Goal: Information Seeking & Learning: Check status

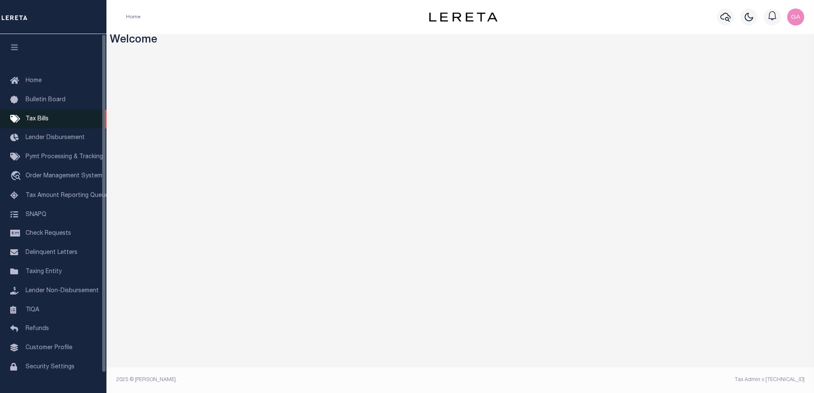
click at [36, 121] on span "Tax Bills" at bounding box center [37, 119] width 23 height 6
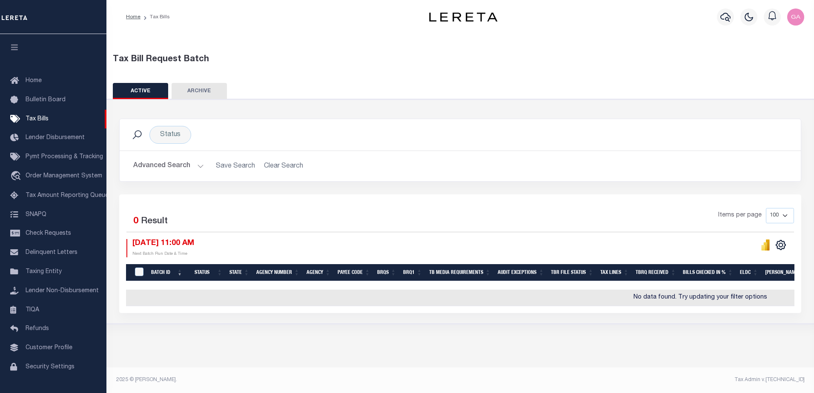
click at [198, 165] on button "Advanced Search" at bounding box center [168, 166] width 71 height 17
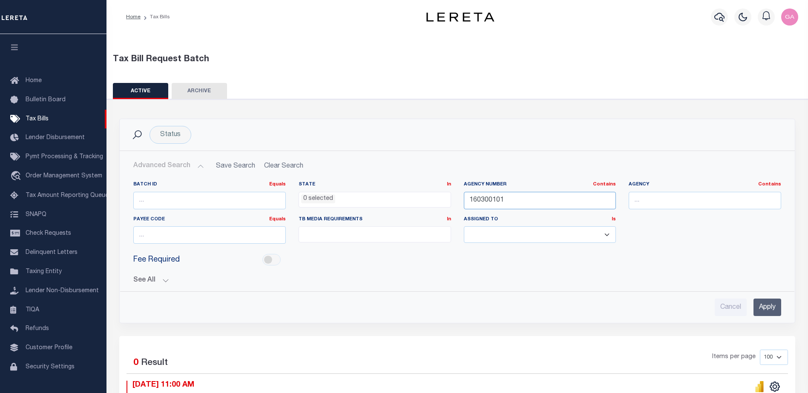
drag, startPoint x: 545, startPoint y: 203, endPoint x: 280, endPoint y: 181, distance: 266.2
click at [280, 181] on div "Batch ID Equals Equals Is Not Equal To Is Greater Than Is Less Than State In In…" at bounding box center [457, 215] width 660 height 69
click at [760, 304] on input "Apply" at bounding box center [767, 307] width 28 height 17
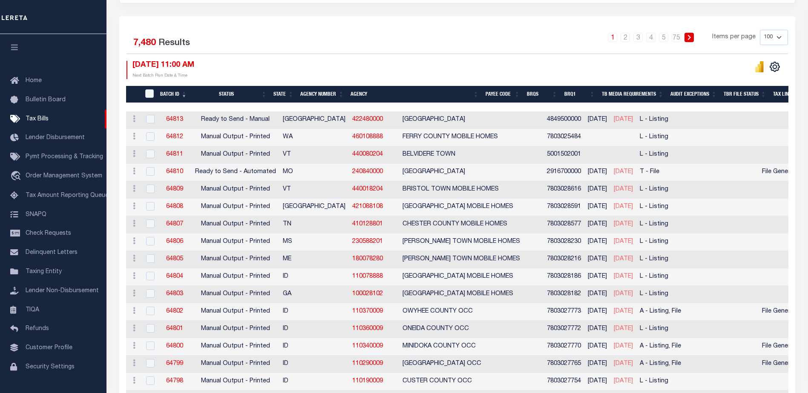
scroll to position [0, 187]
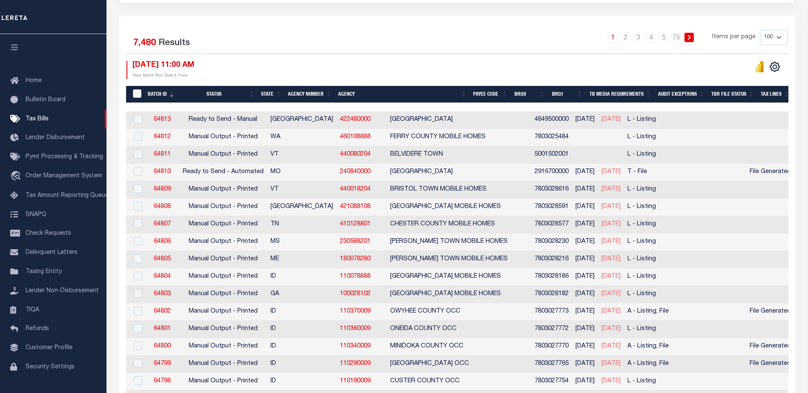
click at [170, 96] on th "Batch ID" at bounding box center [161, 94] width 34 height 17
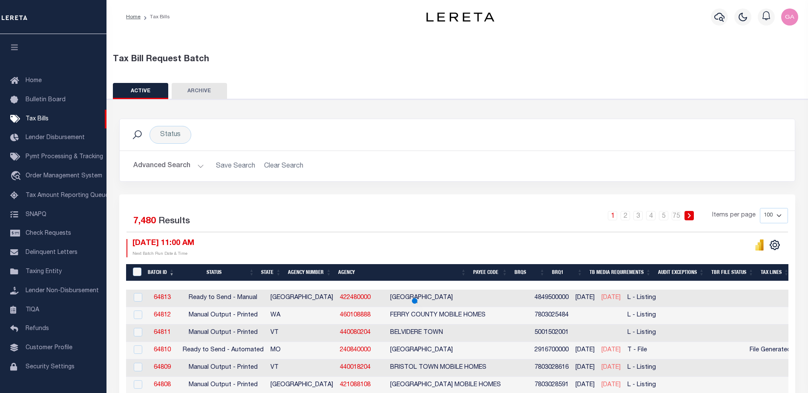
click at [162, 272] on th "Batch ID" at bounding box center [161, 272] width 34 height 17
click at [196, 165] on button "Advanced Search" at bounding box center [168, 166] width 71 height 17
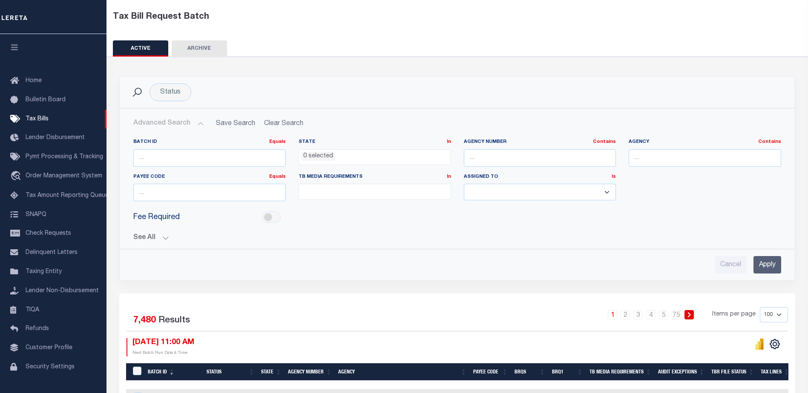
click at [166, 238] on button "See All" at bounding box center [457, 238] width 648 height 8
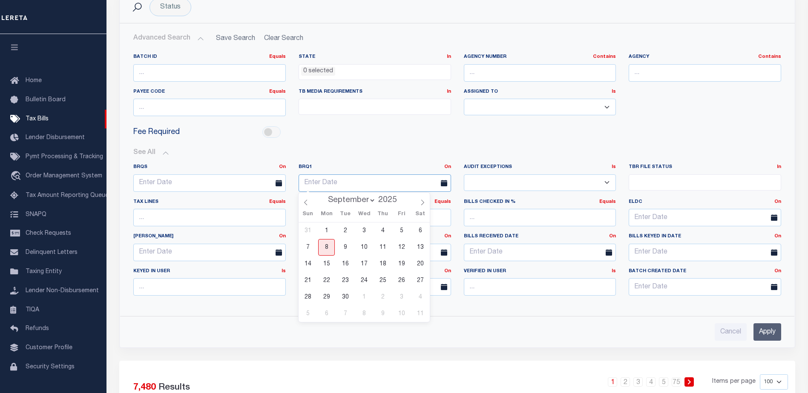
click at [420, 182] on input "text" at bounding box center [374, 183] width 152 height 17
click at [327, 248] on span "8" at bounding box center [326, 247] width 17 height 17
type input "[DATE]"
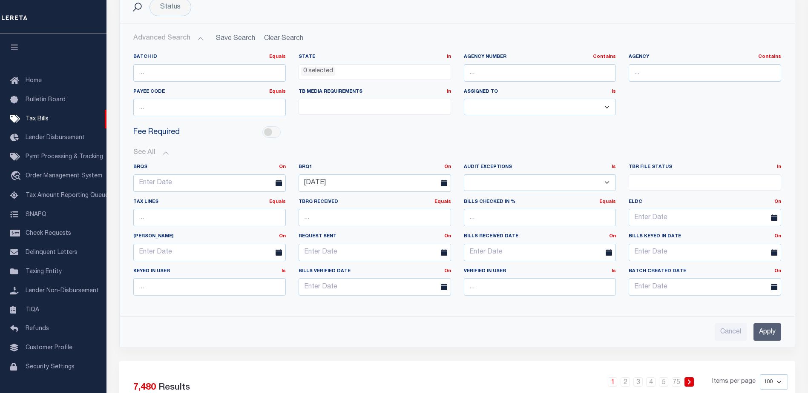
click at [765, 334] on input "Apply" at bounding box center [767, 332] width 28 height 17
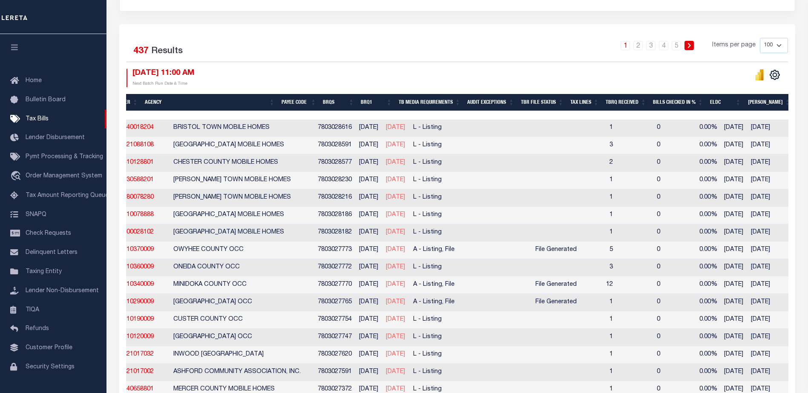
drag, startPoint x: 537, startPoint y: 248, endPoint x: 582, endPoint y: 249, distance: 45.6
click at [582, 249] on tr "ACTIONS Delete 64802 Manual Output - Printed ID 110370009 OWYHEE COUNTY OCC 780…" at bounding box center [583, 250] width 1353 height 17
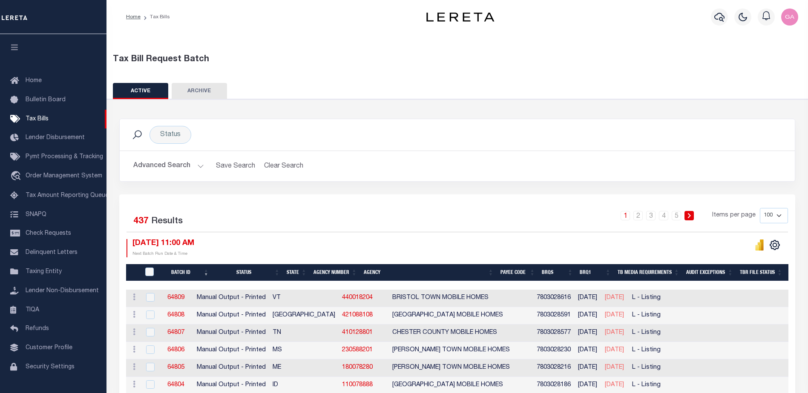
click at [197, 166] on button "Advanced Search" at bounding box center [168, 166] width 71 height 17
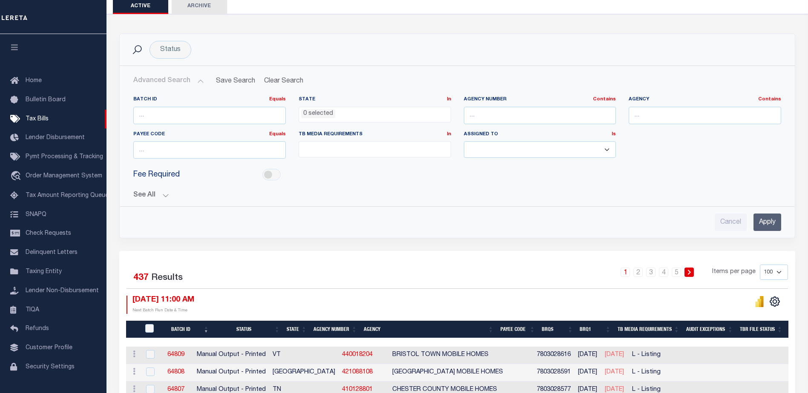
click at [164, 196] on button "See All" at bounding box center [457, 196] width 648 height 8
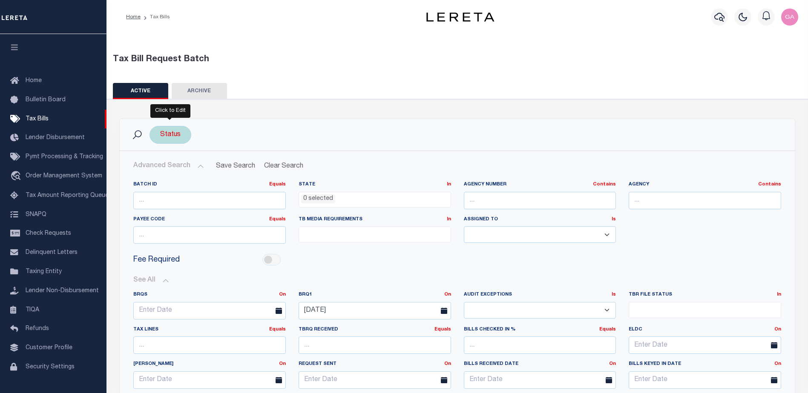
click at [178, 136] on div "Status" at bounding box center [170, 135] width 42 height 18
click at [188, 152] on li "0 selected" at bounding box center [180, 152] width 34 height 9
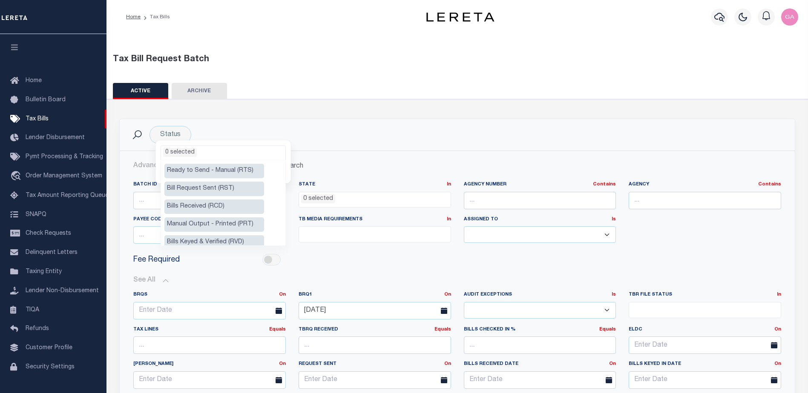
click at [210, 190] on li "Bill Request Sent (RST)" at bounding box center [214, 189] width 100 height 14
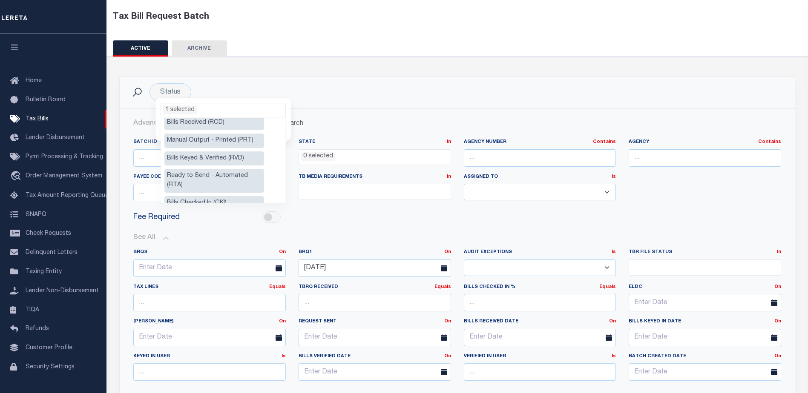
click at [227, 178] on li "Ready to Send - Automated (RTA)" at bounding box center [214, 181] width 100 height 24
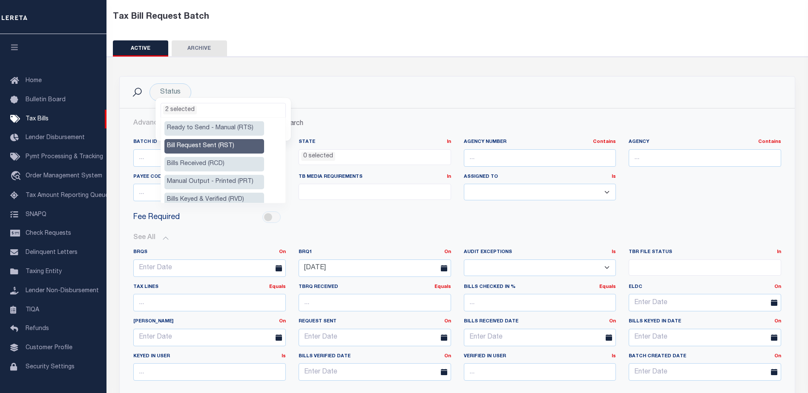
click at [215, 144] on li "Bill Request Sent (RST)" at bounding box center [214, 146] width 100 height 14
select select "RTA"
click at [235, 108] on ul "1 selected" at bounding box center [223, 108] width 124 height 11
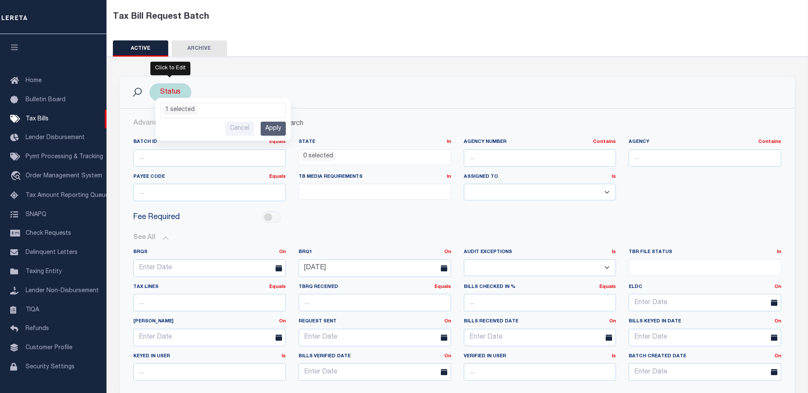
click at [270, 126] on input "Apply" at bounding box center [273, 129] width 25 height 14
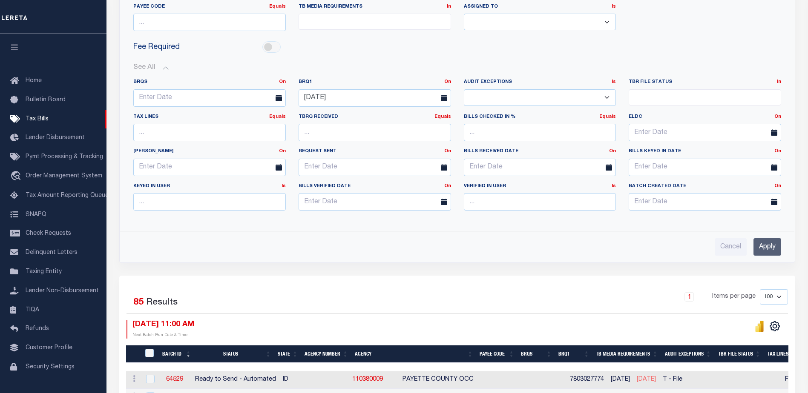
click at [766, 247] on input "Apply" at bounding box center [767, 246] width 28 height 17
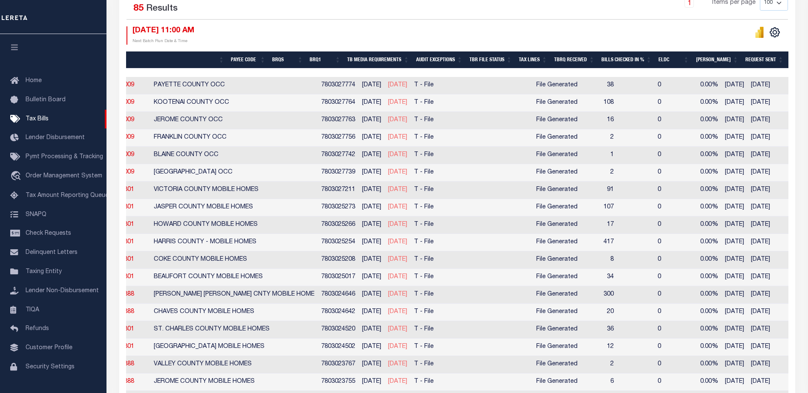
drag, startPoint x: 487, startPoint y: 85, endPoint x: 530, endPoint y: 89, distance: 43.1
click at [532, 89] on td "File Generated" at bounding box center [556, 85] width 49 height 17
checkbox input "true"
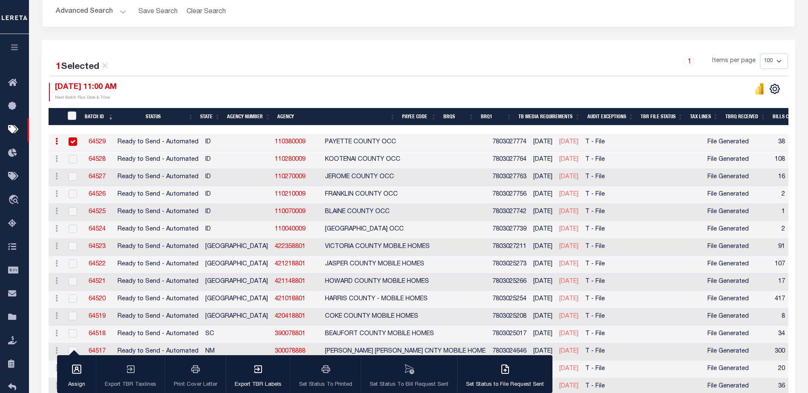
click at [98, 143] on link "64529" at bounding box center [97, 142] width 17 height 6
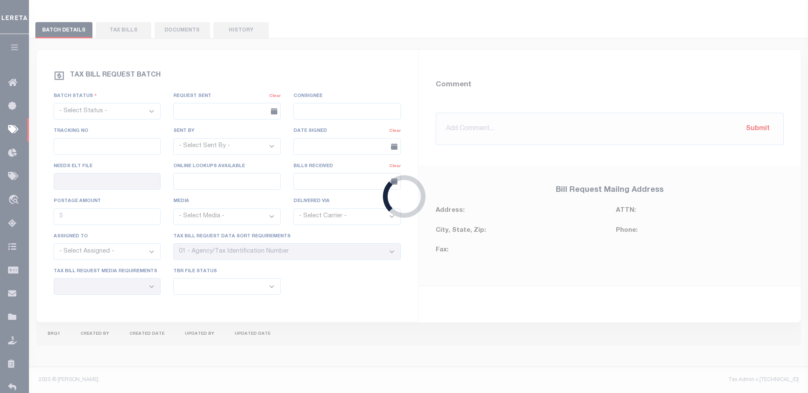
select select "RTA"
type input "No"
select select "22"
select select "2"
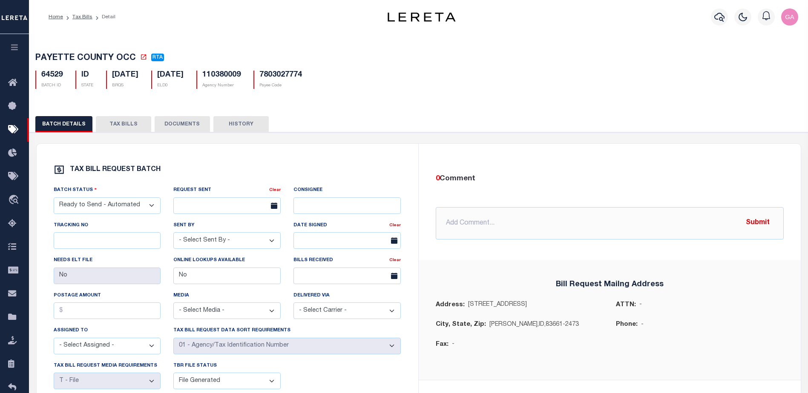
click at [121, 125] on button "TAX BILLS" at bounding box center [123, 124] width 55 height 16
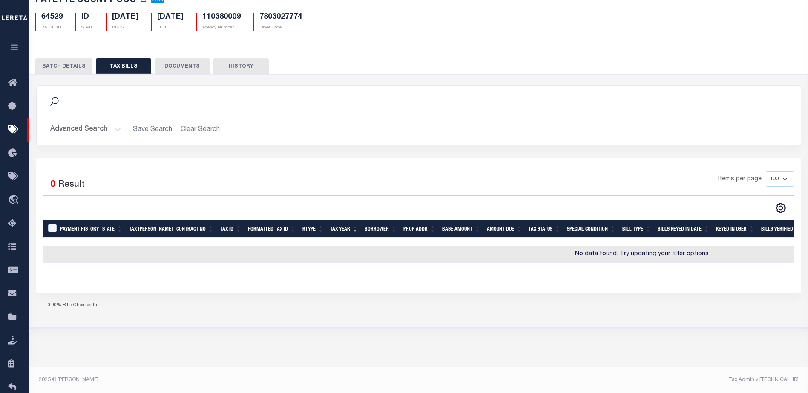
click at [73, 68] on button "BATCH DETAILS" at bounding box center [63, 66] width 57 height 16
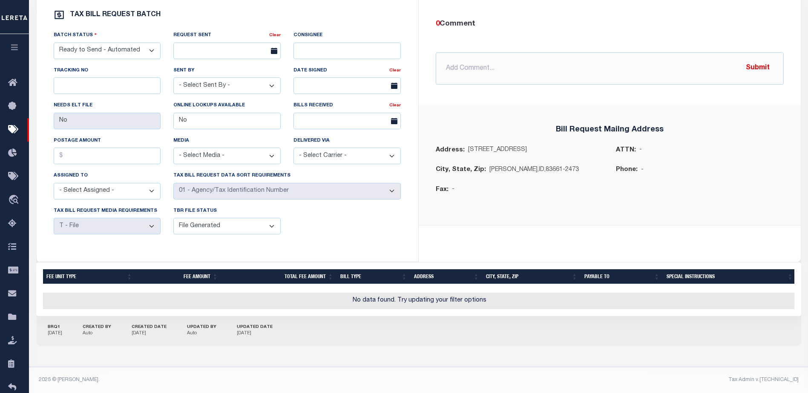
drag, startPoint x: 267, startPoint y: 337, endPoint x: 235, endPoint y: 336, distance: 32.4
click at [235, 336] on div "BRQ1 09/08/2025 CREATED BY Auto CREATED DATE 09/08/2025 UPDATED BY Auto UPDATED…" at bounding box center [418, 331] width 765 height 30
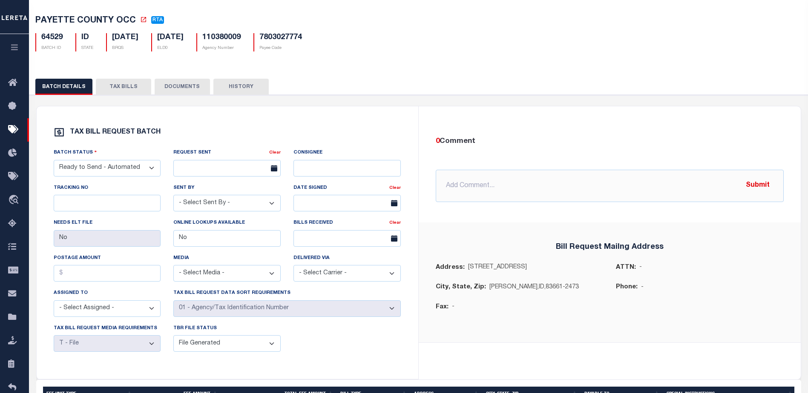
click at [48, 39] on h5 "64529" at bounding box center [51, 37] width 21 height 9
copy h5 "64529"
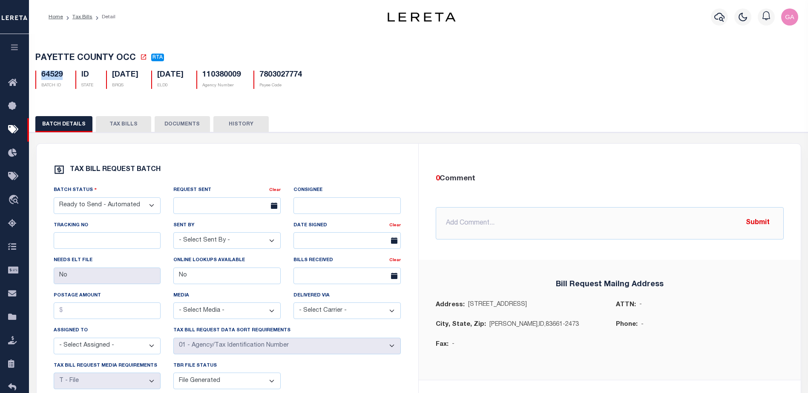
click at [120, 125] on button "TAX BILLS" at bounding box center [123, 124] width 55 height 16
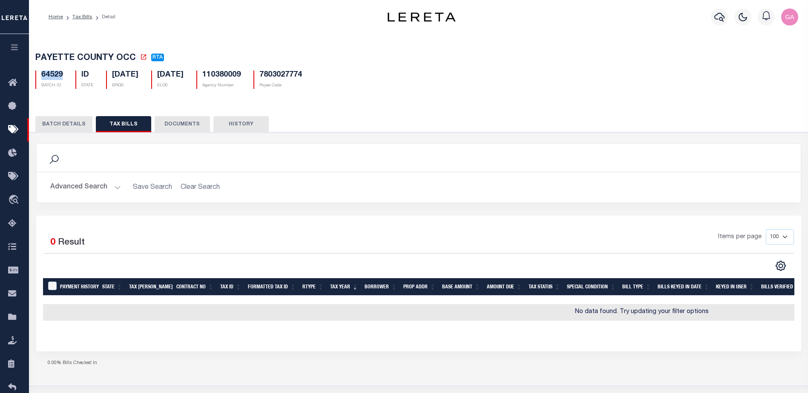
click at [57, 126] on button "BATCH DETAILS" at bounding box center [63, 124] width 57 height 16
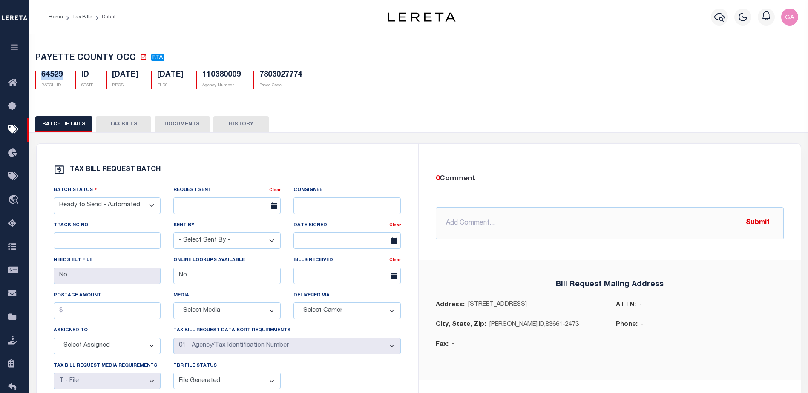
click at [57, 124] on button "BATCH DETAILS" at bounding box center [63, 124] width 57 height 16
click at [80, 14] on link "Tax Bills" at bounding box center [82, 16] width 20 height 5
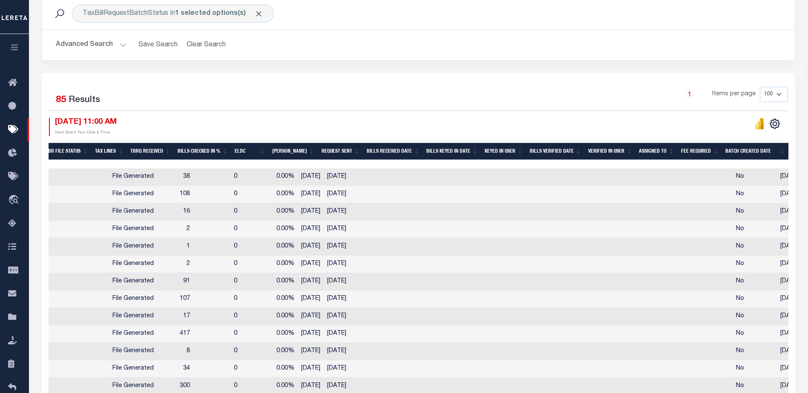
scroll to position [0, 414]
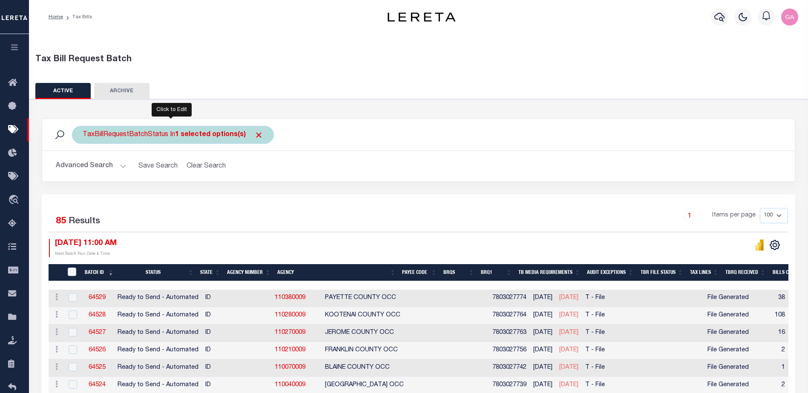
click at [141, 136] on div "TaxBillRequestBatchStatus In 1 selected options(s)" at bounding box center [173, 135] width 202 height 18
select select "RTA"
click at [106, 152] on li "1 selected" at bounding box center [103, 152] width 34 height 9
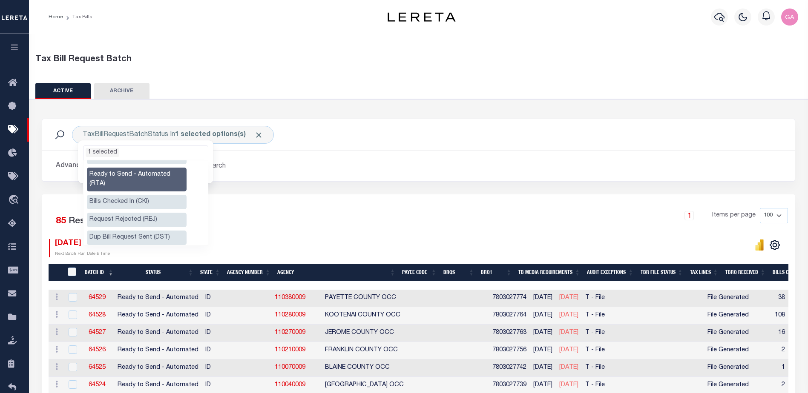
click at [135, 172] on li "Ready to Send - Automated (RTA)" at bounding box center [137, 180] width 100 height 24
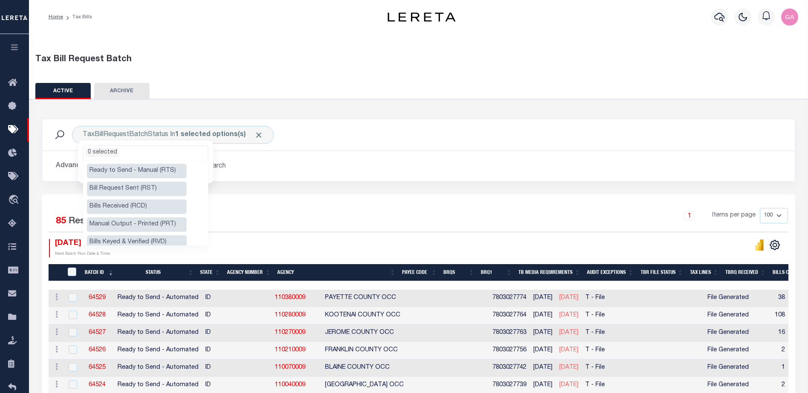
click at [120, 170] on li "Ready to Send - Manual (RTS)" at bounding box center [137, 171] width 100 height 14
select select "RTS"
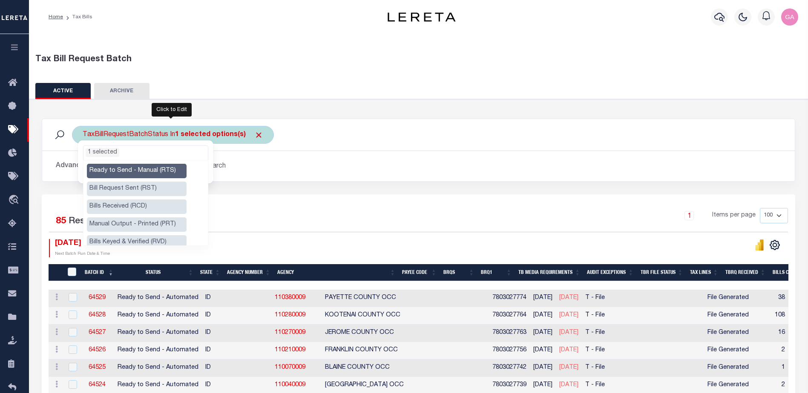
click at [170, 152] on ul "1 selected" at bounding box center [145, 151] width 124 height 11
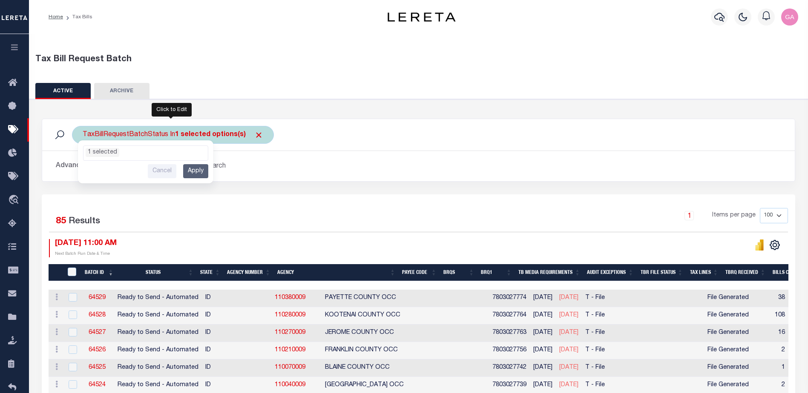
click at [195, 171] on input "Apply" at bounding box center [195, 171] width 25 height 14
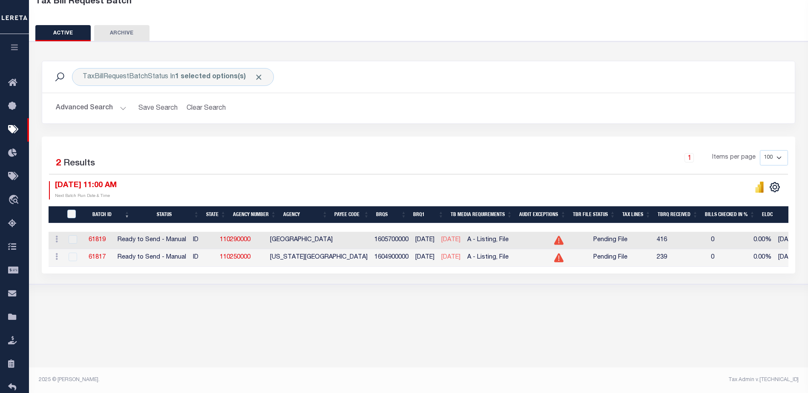
click at [17, 47] on icon "button" at bounding box center [15, 47] width 10 height 8
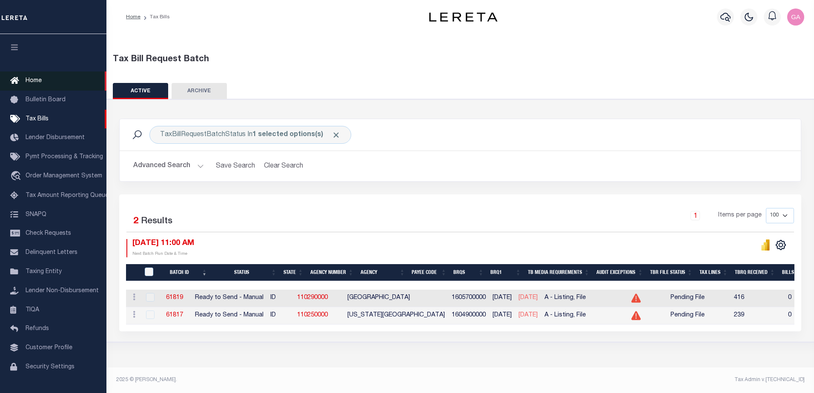
click at [35, 80] on span "Home" at bounding box center [34, 81] width 16 height 6
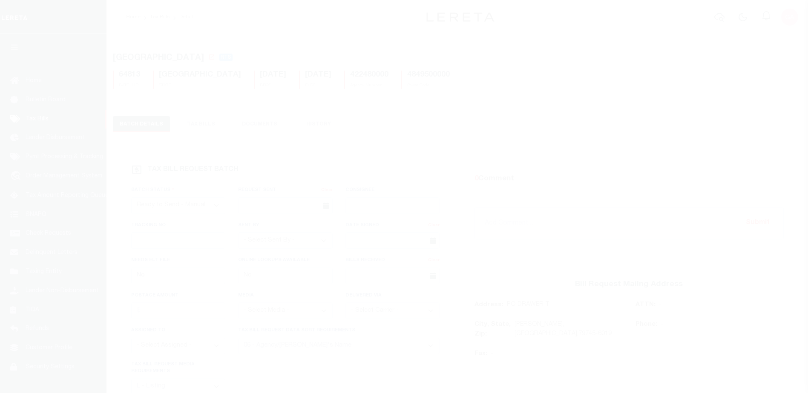
select select "RTS"
select select "29"
select select "20"
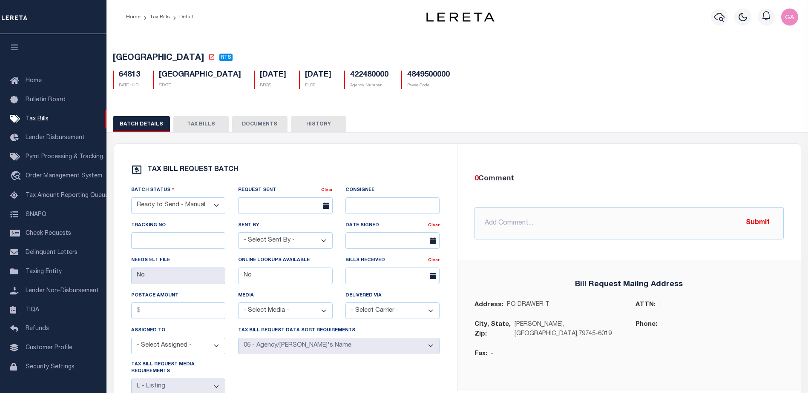
click at [196, 123] on button "TAX BILLS" at bounding box center [200, 124] width 55 height 16
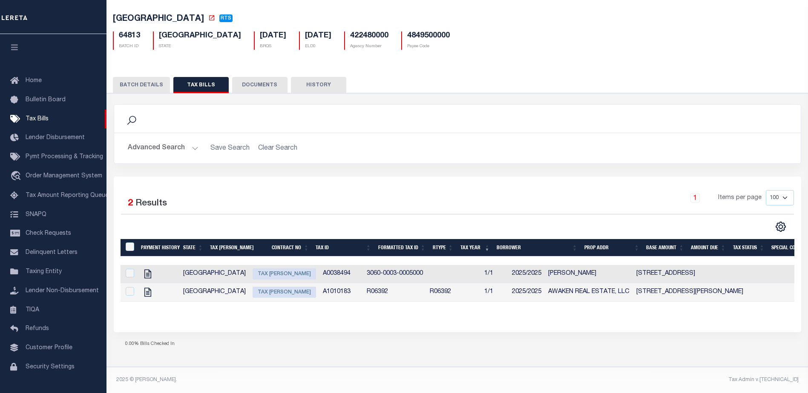
scroll to position [0, 126]
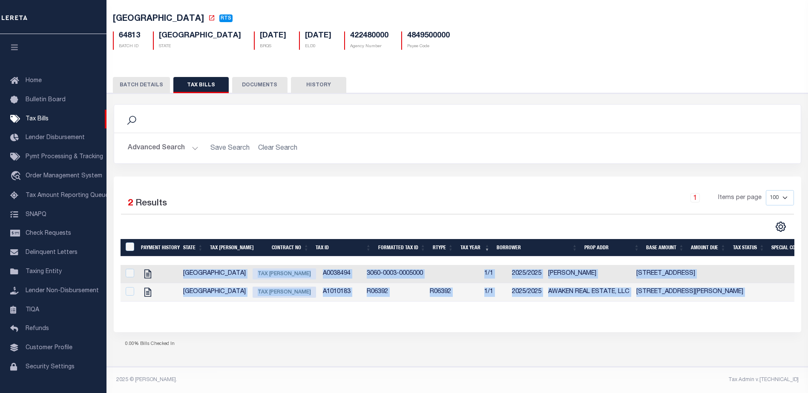
drag, startPoint x: 275, startPoint y: 301, endPoint x: 241, endPoint y: 297, distance: 33.5
click at [243, 298] on div "Payment History State Tax Bill Amount Contract No Tax Id Formatted Tax Id Rtype…" at bounding box center [457, 277] width 674 height 76
click at [140, 77] on button "BATCH DETAILS" at bounding box center [141, 85] width 57 height 16
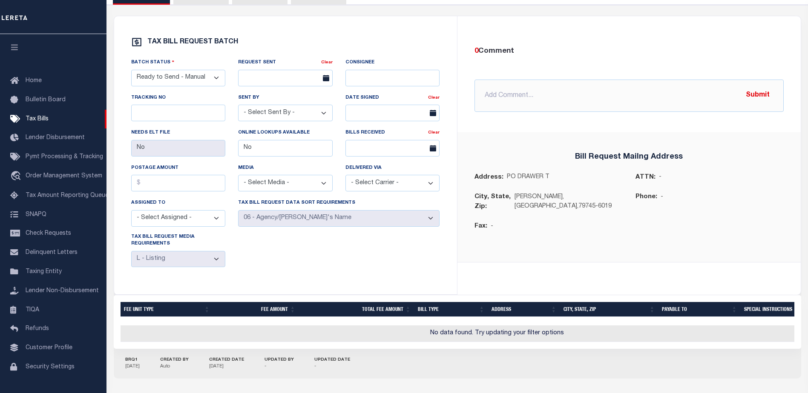
scroll to position [0, 0]
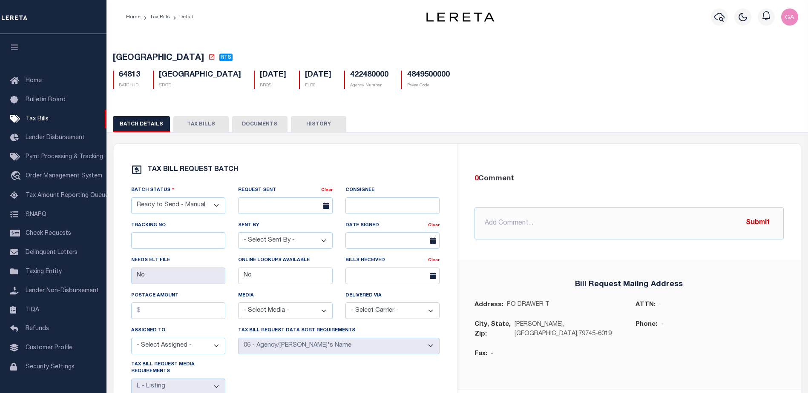
click at [198, 124] on button "TAX BILLS" at bounding box center [200, 124] width 55 height 16
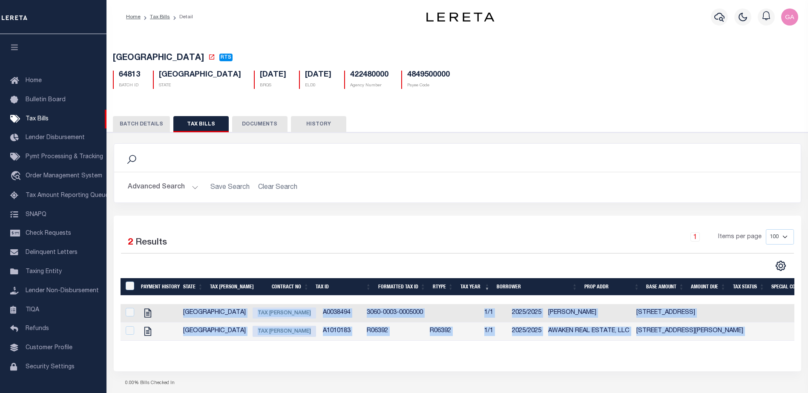
click at [233, 371] on div "Selected 2 Results 1 Items per page 100 200 500 1000" at bounding box center [457, 293] width 687 height 155
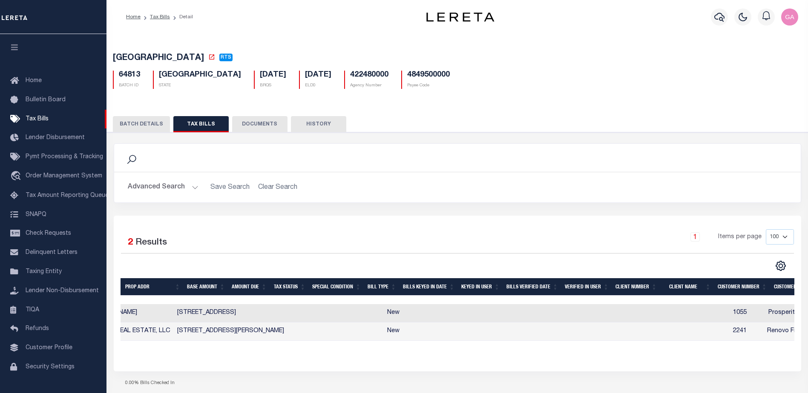
scroll to position [0, 614]
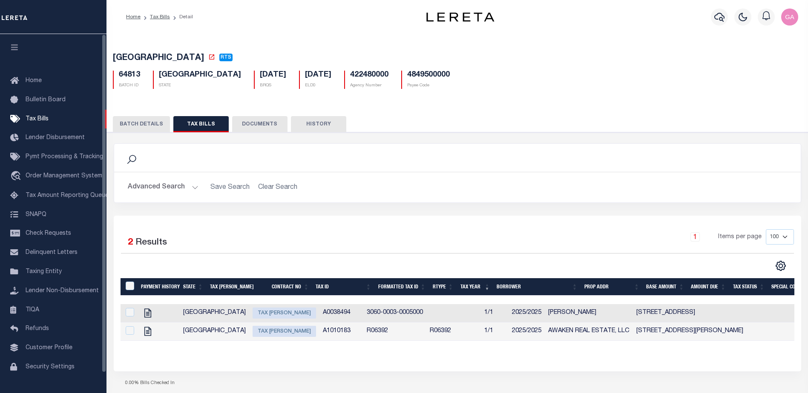
click at [142, 126] on button "BATCH DETAILS" at bounding box center [141, 124] width 57 height 16
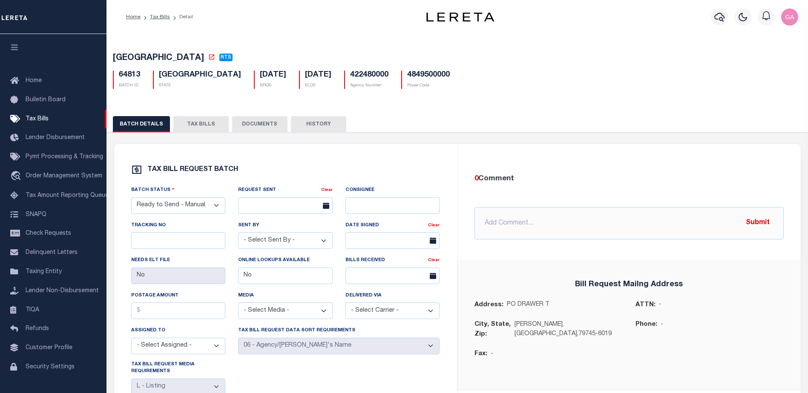
drag, startPoint x: 134, startPoint y: 123, endPoint x: 139, endPoint y: 123, distance: 5.1
click at [134, 123] on button "BATCH DETAILS" at bounding box center [141, 124] width 57 height 16
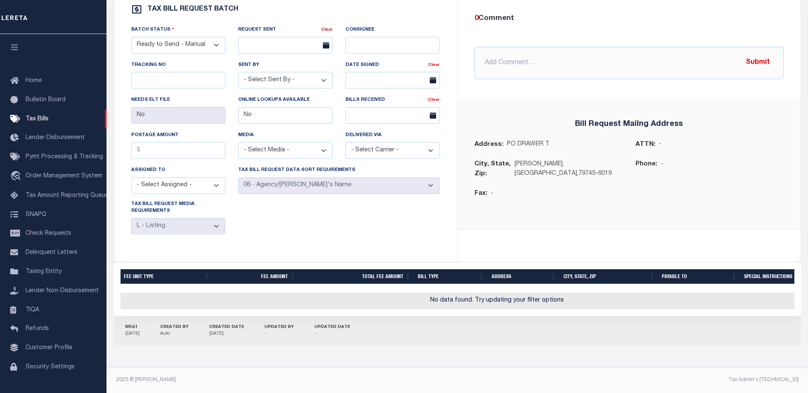
scroll to position [0, 0]
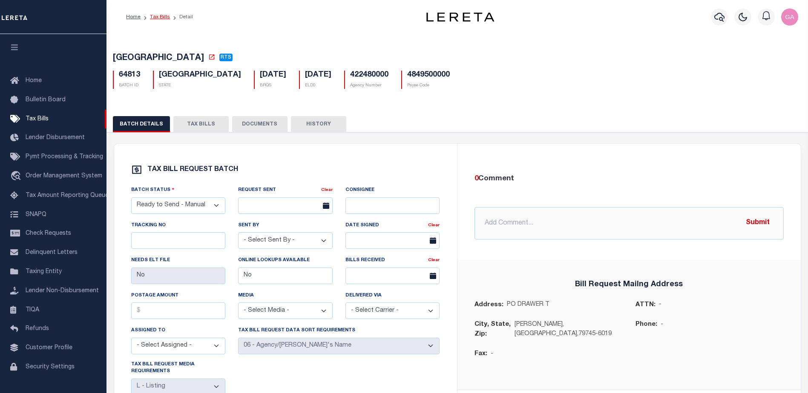
click at [159, 15] on link "Tax Bills" at bounding box center [160, 16] width 20 height 5
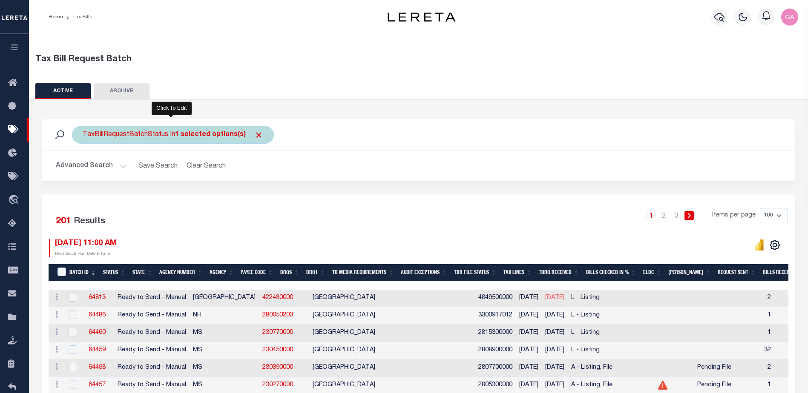
click at [220, 136] on b "1 selected options(s)" at bounding box center [210, 135] width 71 height 7
click at [126, 152] on ul "1 selected" at bounding box center [145, 151] width 124 height 11
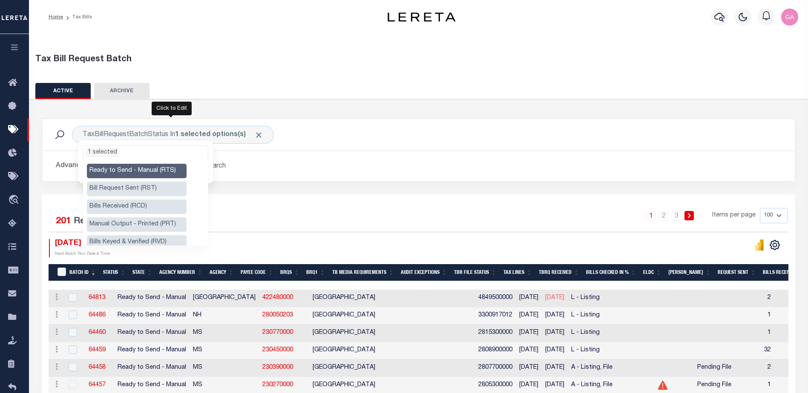
click at [436, 133] on div "TaxBillRequestBatchStatus In 1 selected options(s) Ready to Send - Manual (RTS)…" at bounding box center [418, 135] width 739 height 18
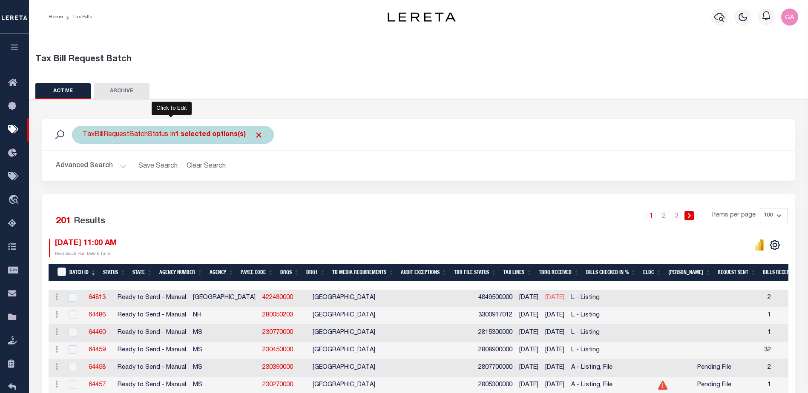
click at [194, 133] on b "1 selected options(s)" at bounding box center [210, 135] width 71 height 7
click at [148, 156] on ul "1 selected" at bounding box center [145, 151] width 124 height 11
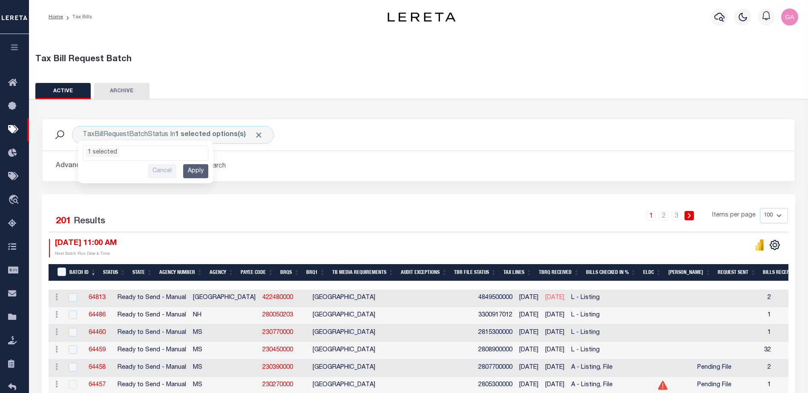
click at [587, 135] on div "TaxBillRequestBatchStatus In 1 selected options(s) Ready to Send - Manual (RTS)…" at bounding box center [418, 135] width 739 height 18
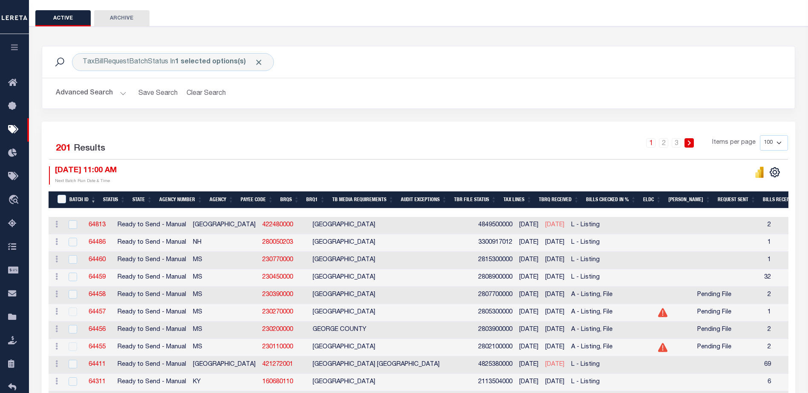
scroll to position [70, 0]
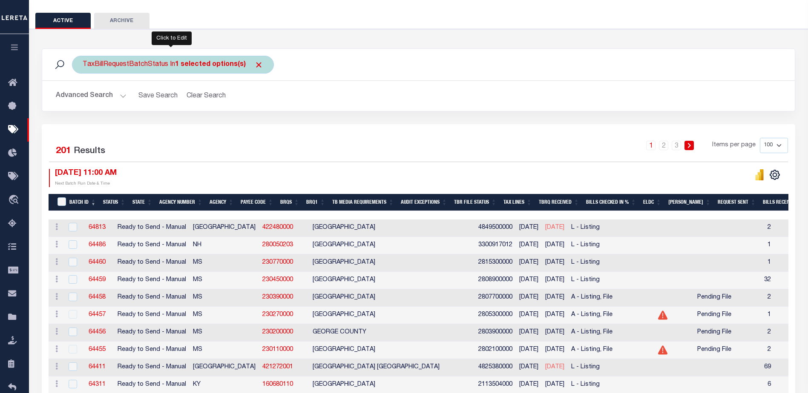
click at [196, 62] on b "1 selected options(s)" at bounding box center [210, 64] width 71 height 7
click at [123, 83] on ul "1 selected" at bounding box center [145, 81] width 124 height 11
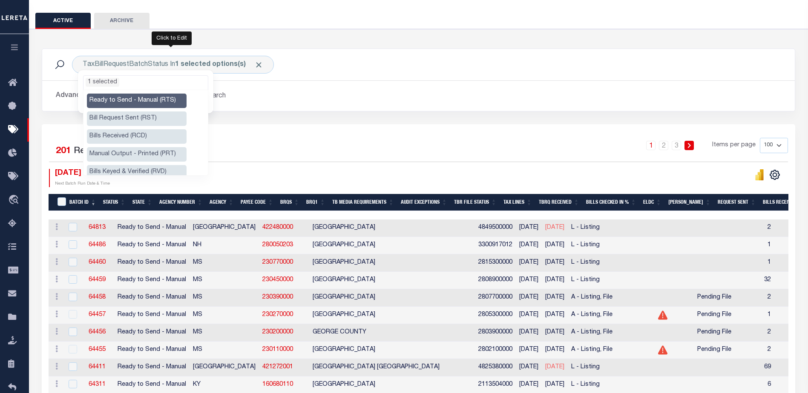
click at [131, 96] on li "Ready to Send - Manual (RTS)" at bounding box center [137, 101] width 100 height 14
select select
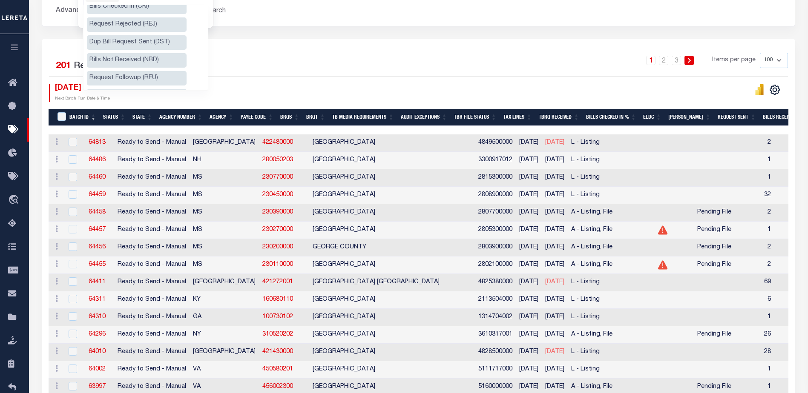
scroll to position [146, 0]
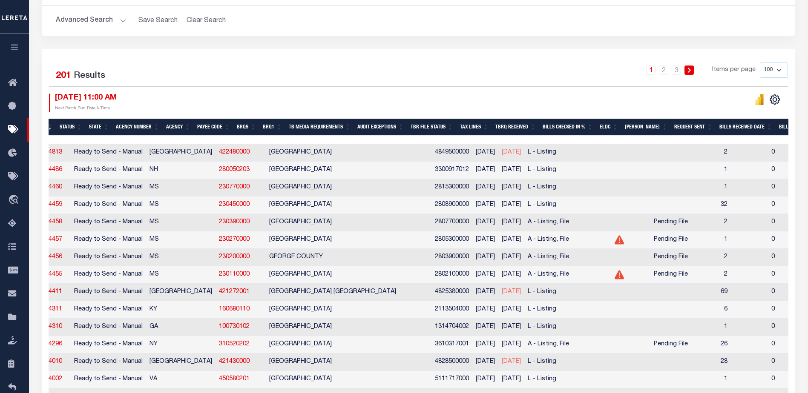
scroll to position [0, 44]
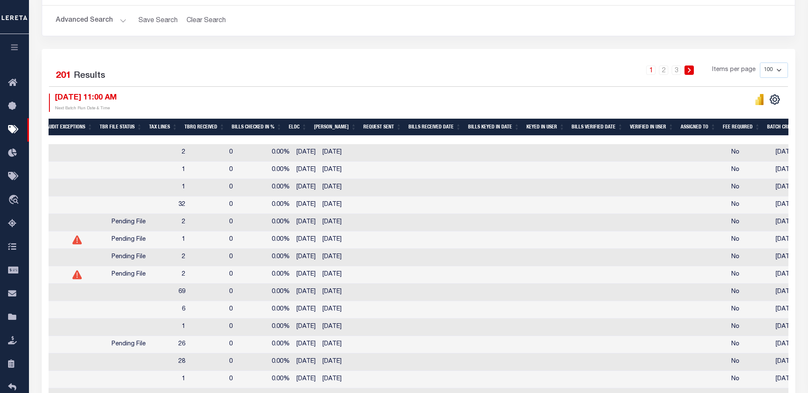
click at [763, 126] on th "Batch Created Date" at bounding box center [793, 127] width 60 height 17
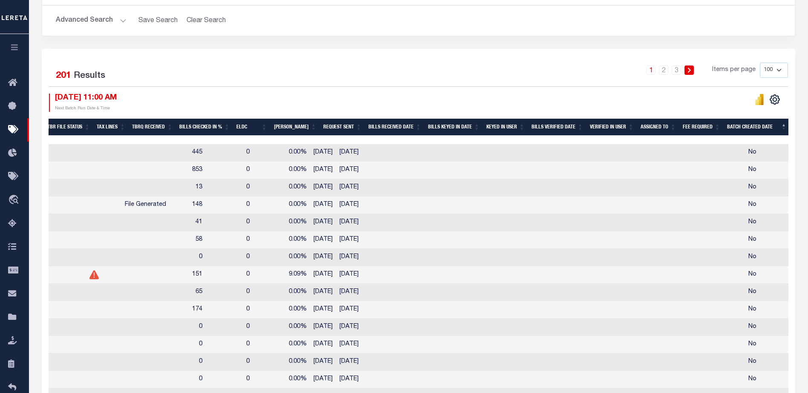
click at [748, 126] on th "Batch Created Date" at bounding box center [756, 127] width 66 height 17
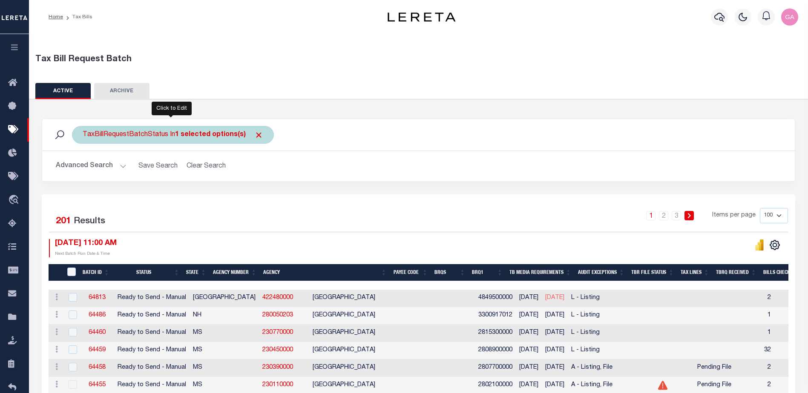
click at [220, 134] on b "1 selected options(s)" at bounding box center [210, 135] width 71 height 7
click at [113, 154] on li "1 selected" at bounding box center [103, 152] width 34 height 9
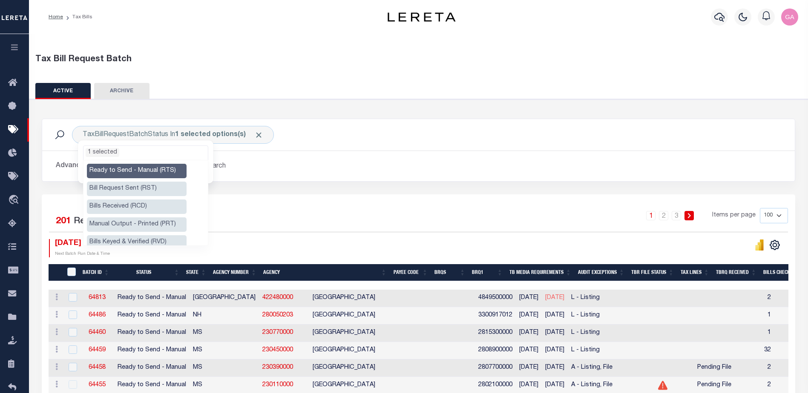
click at [130, 169] on li "Ready to Send - Manual (RTS)" at bounding box center [137, 171] width 100 height 14
select select
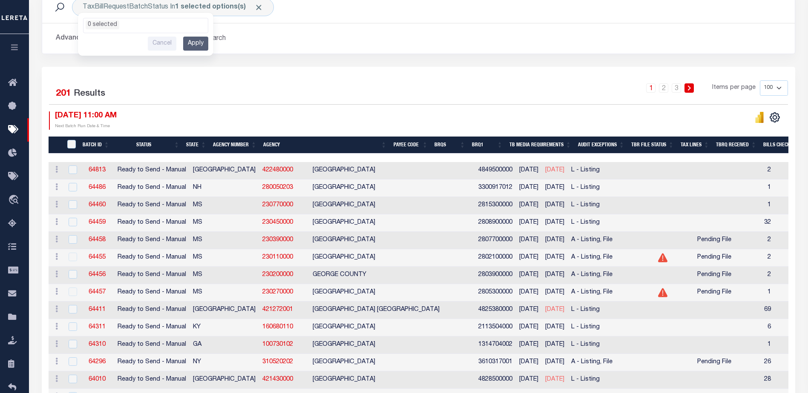
click at [364, 48] on div "Advanced Search Save Search Clear Search Batch ID Equals Equals Is Not Equal To…" at bounding box center [418, 38] width 752 height 30
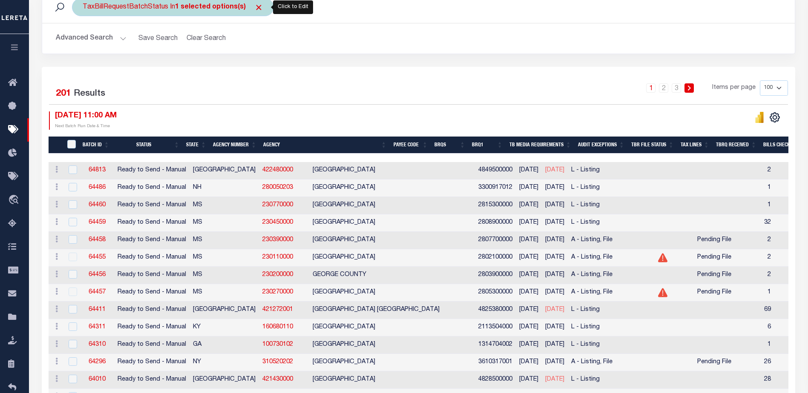
click at [195, 9] on b "1 selected options(s)" at bounding box center [210, 7] width 71 height 7
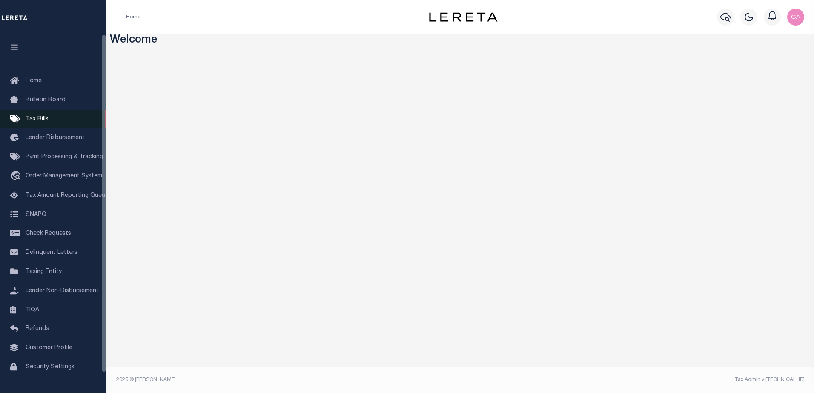
click at [45, 117] on span "Tax Bills" at bounding box center [37, 119] width 23 height 6
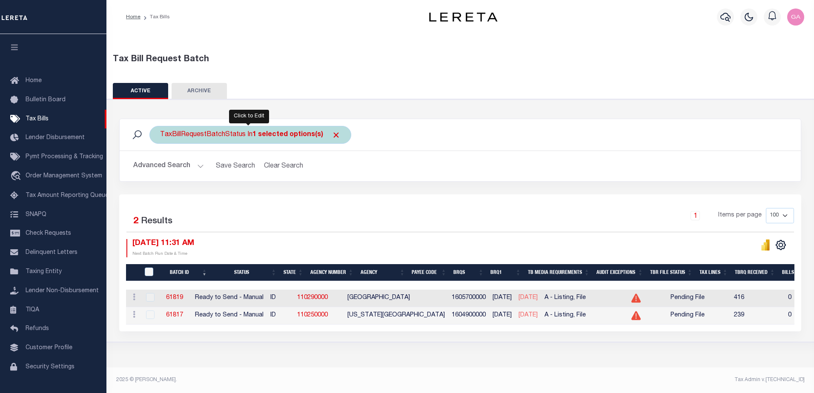
click at [288, 132] on b "1 selected options(s)" at bounding box center [287, 135] width 71 height 7
click at [251, 152] on ul "1 selected" at bounding box center [223, 151] width 124 height 11
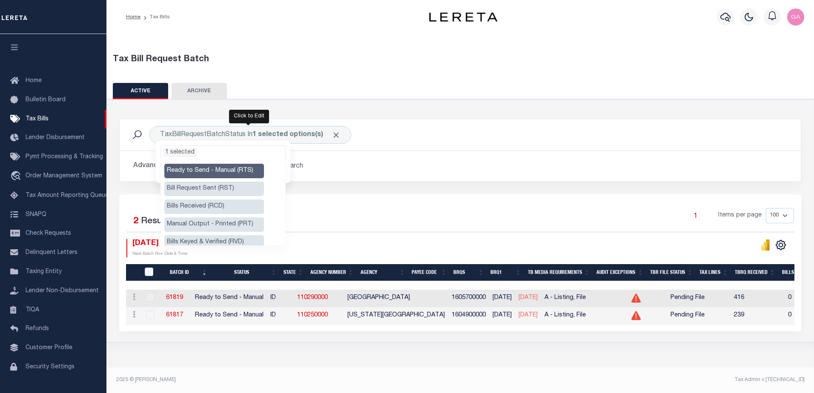
click at [421, 133] on div "TaxBillRequestBatchStatus In 1 selected options(s) Ready to Send - Manual (RTS)…" at bounding box center [460, 135] width 668 height 18
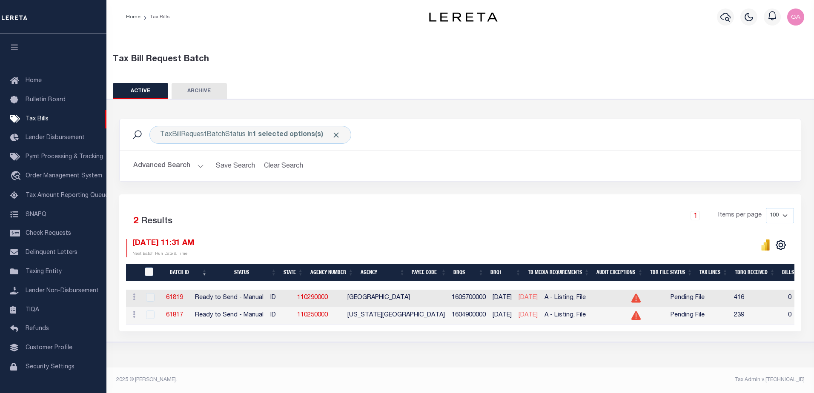
click at [198, 166] on button "Advanced Search" at bounding box center [168, 166] width 71 height 17
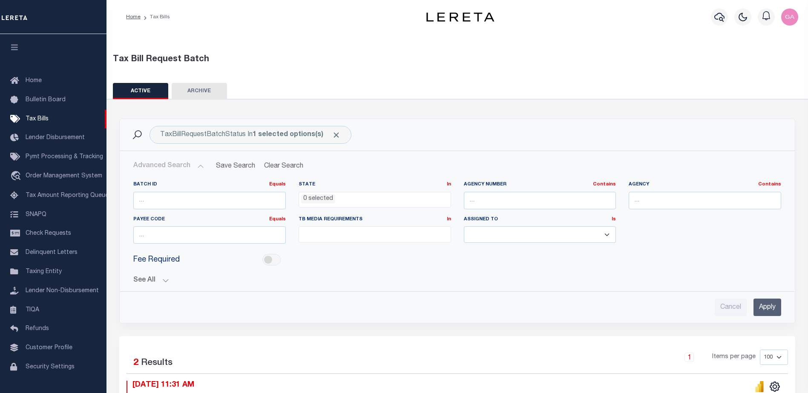
click at [160, 281] on button "See All" at bounding box center [457, 281] width 648 height 8
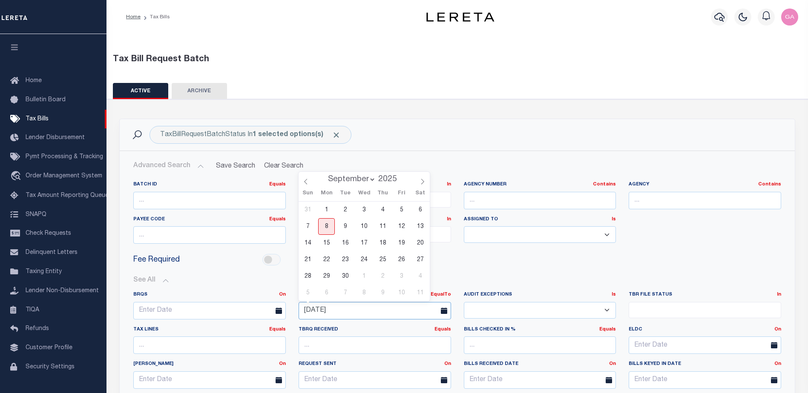
drag, startPoint x: 424, startPoint y: 312, endPoint x: 395, endPoint y: 312, distance: 29.4
click at [396, 315] on input "[DATE]" at bounding box center [374, 310] width 152 height 17
click at [353, 307] on input "[DATE]" at bounding box center [374, 310] width 152 height 17
click at [332, 311] on input "[DATE]" at bounding box center [374, 310] width 152 height 17
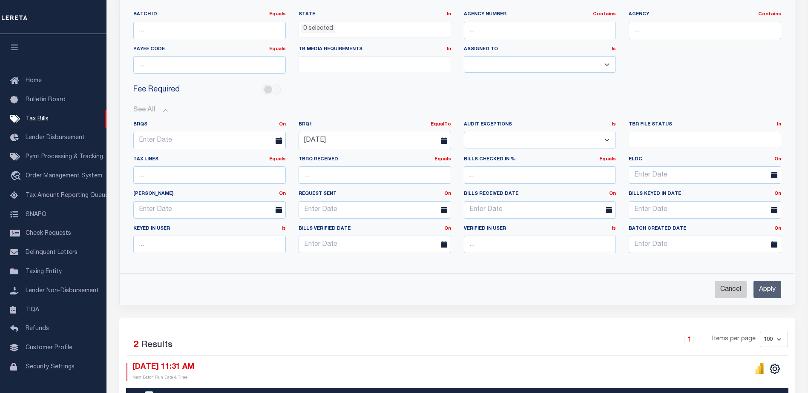
click at [731, 289] on input "Cancel" at bounding box center [730, 289] width 32 height 17
checkbox input "true"
select select
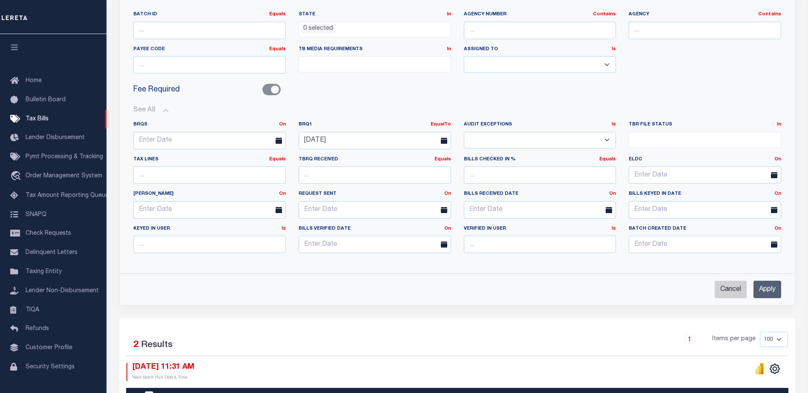
select select
checkbox input "false"
select select
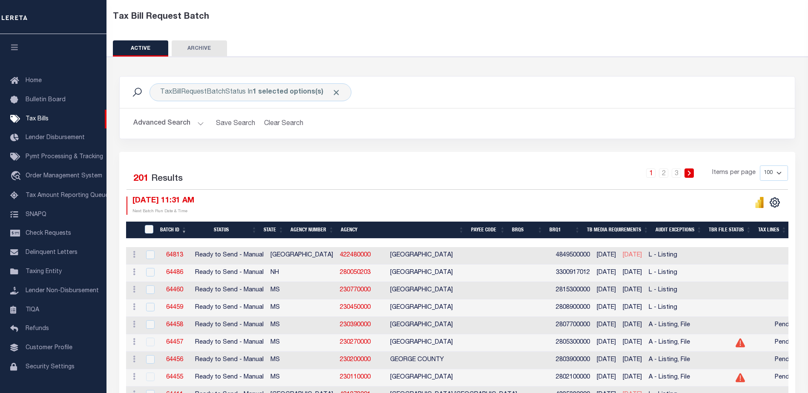
scroll to position [128, 0]
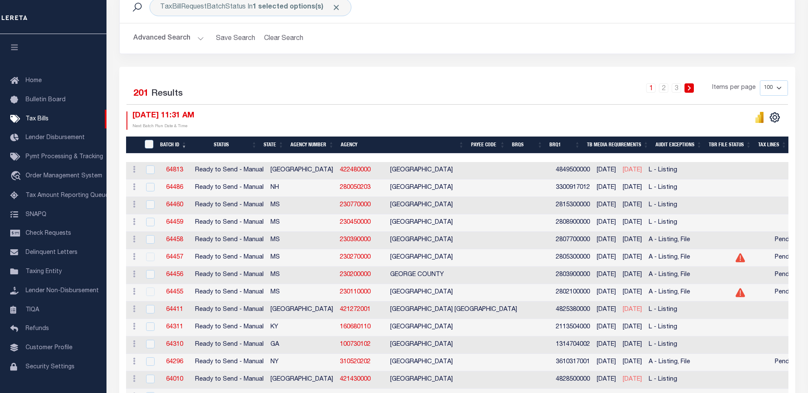
click at [191, 37] on button "Advanced Search" at bounding box center [168, 38] width 71 height 17
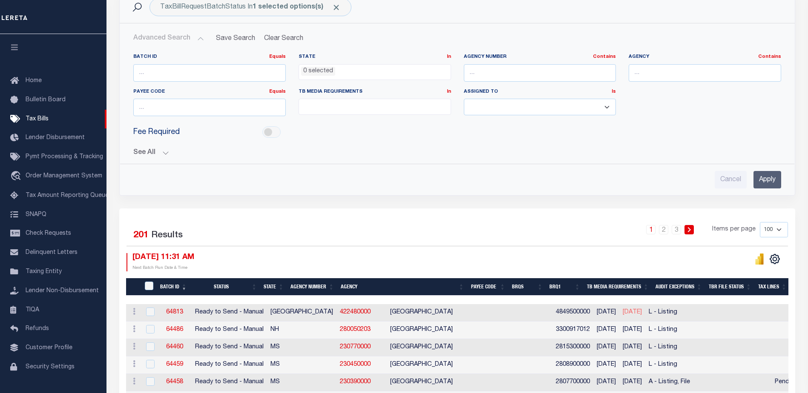
click at [161, 150] on button "See All" at bounding box center [457, 153] width 648 height 8
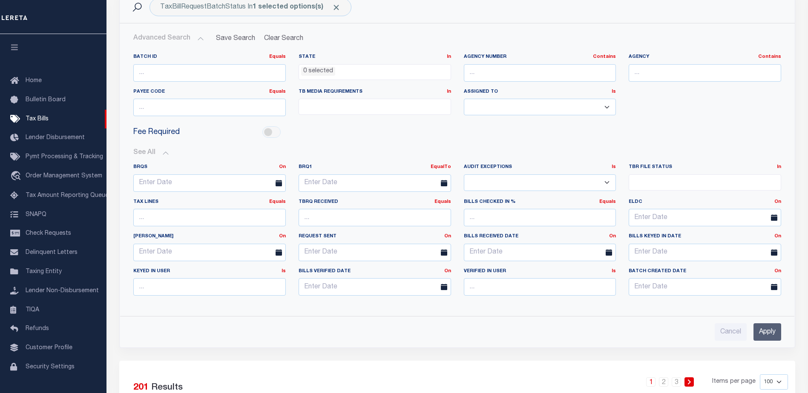
click at [694, 138] on div "Fee Required" at bounding box center [457, 132] width 660 height 19
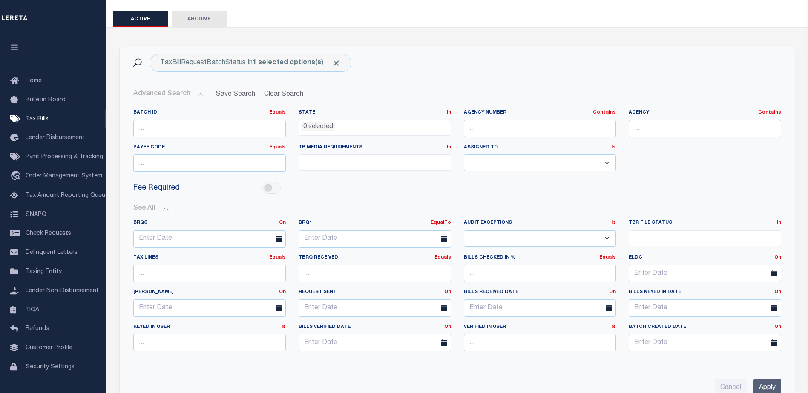
scroll to position [0, 0]
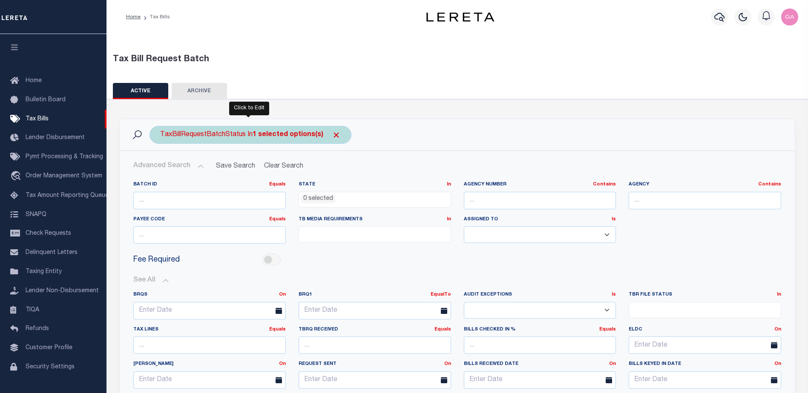
click at [282, 132] on b "1 selected options(s)" at bounding box center [287, 135] width 71 height 7
click at [205, 149] on ul "1 selected" at bounding box center [223, 151] width 124 height 11
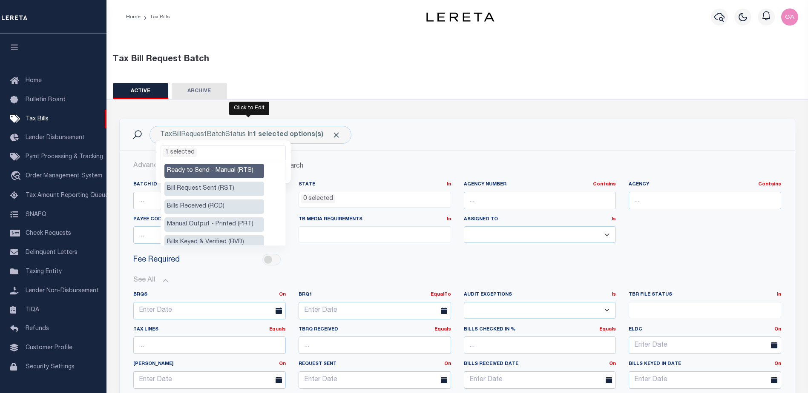
click at [195, 171] on li "Ready to Send - Manual (RTS)" at bounding box center [214, 171] width 100 height 14
click at [211, 170] on li "Ready to Send - Manual (RTS)" at bounding box center [214, 171] width 100 height 14
select select "RTS"
click at [450, 133] on div "TaxBillRequestBatchStatus In 1 selected options(s) Ready to Send - Manual (RTS)…" at bounding box center [456, 135] width 661 height 18
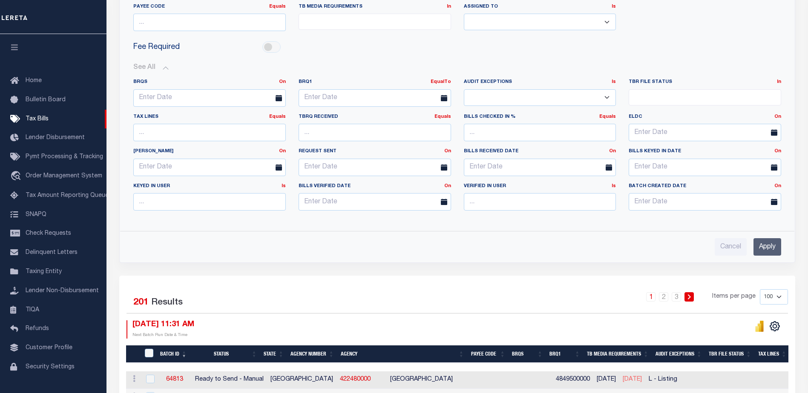
scroll to position [128, 0]
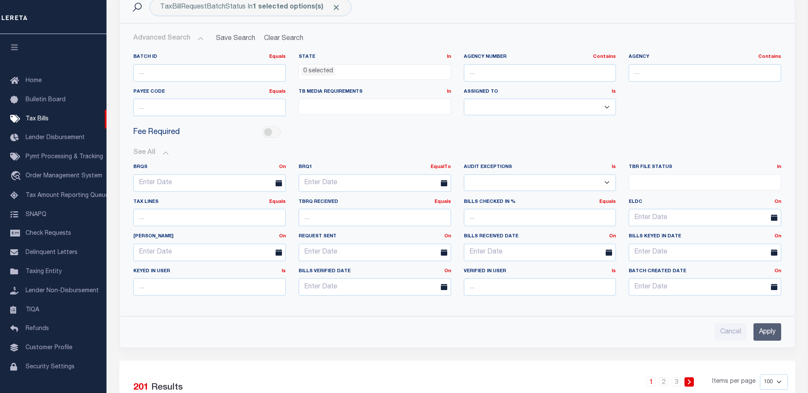
click at [762, 335] on input "Apply" at bounding box center [767, 332] width 28 height 17
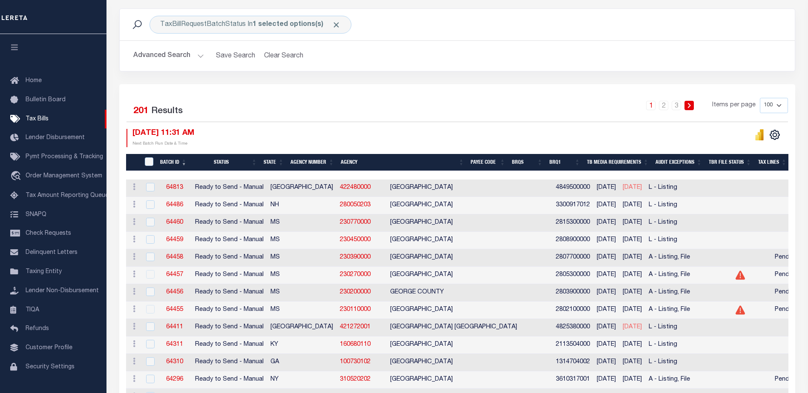
scroll to position [0, 0]
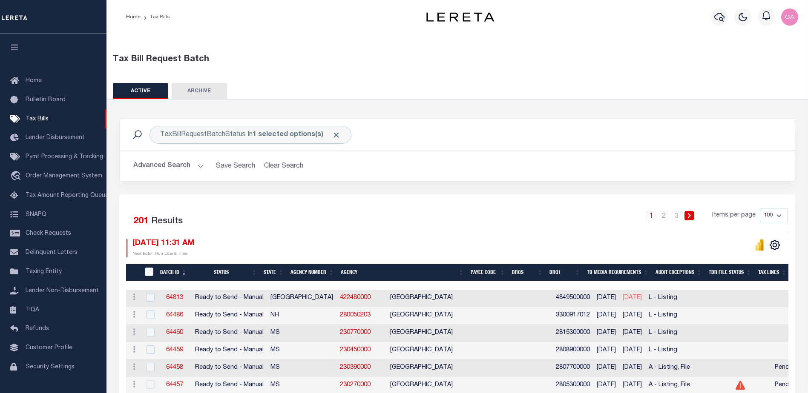
click at [222, 270] on th "Status" at bounding box center [225, 272] width 70 height 17
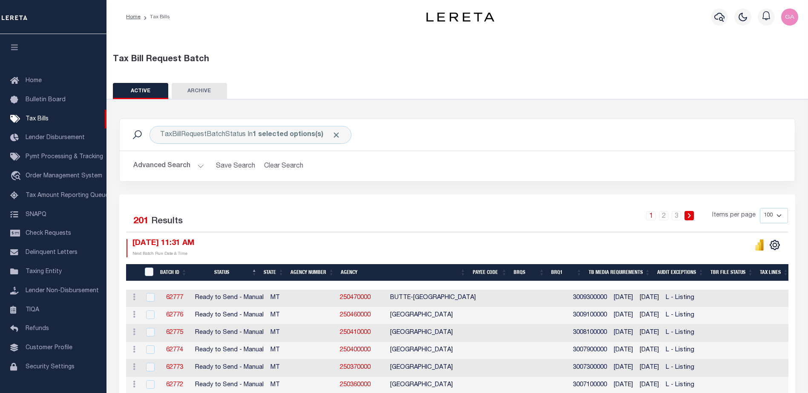
click at [222, 270] on th "Status" at bounding box center [225, 272] width 70 height 17
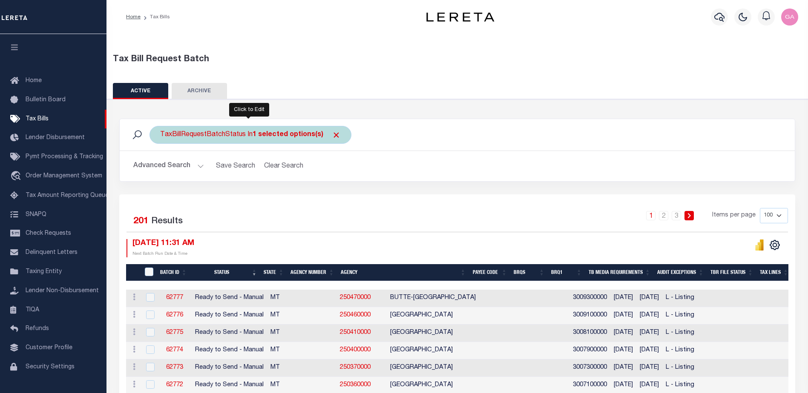
click at [293, 133] on b "1 selected options(s)" at bounding box center [287, 135] width 71 height 7
click at [182, 153] on li "1 selected" at bounding box center [180, 152] width 34 height 9
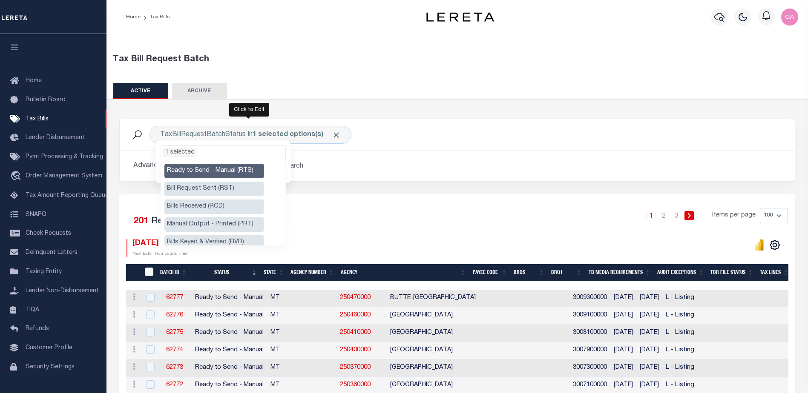
click at [214, 226] on li "Manual Output - Printed (PRT)" at bounding box center [214, 225] width 100 height 14
click at [207, 170] on li "Ready to Send - Manual (RTS)" at bounding box center [214, 171] width 100 height 14
select select "PRT"
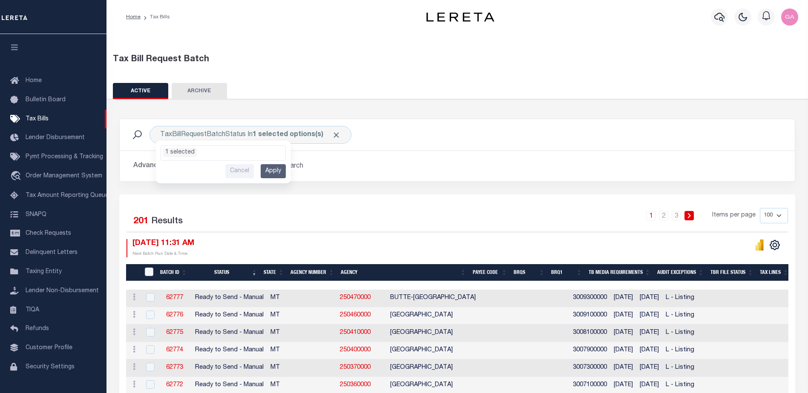
click at [492, 65] on div "Tax Bill Request Batch" at bounding box center [457, 59] width 689 height 13
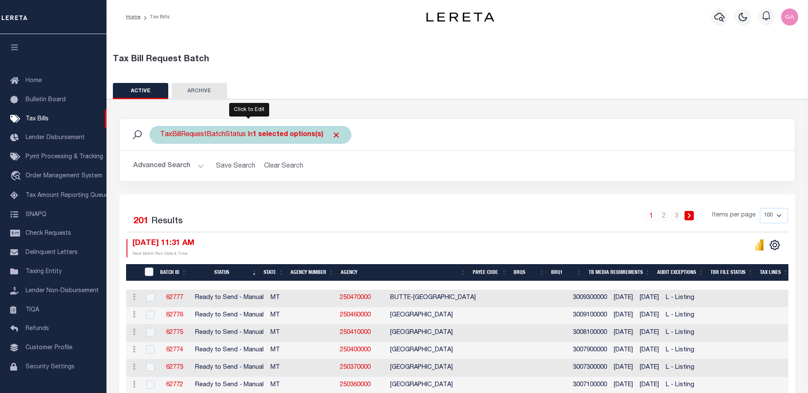
click at [298, 135] on b "1 selected options(s)" at bounding box center [287, 135] width 71 height 7
click at [231, 153] on ul "1 selected" at bounding box center [223, 151] width 124 height 11
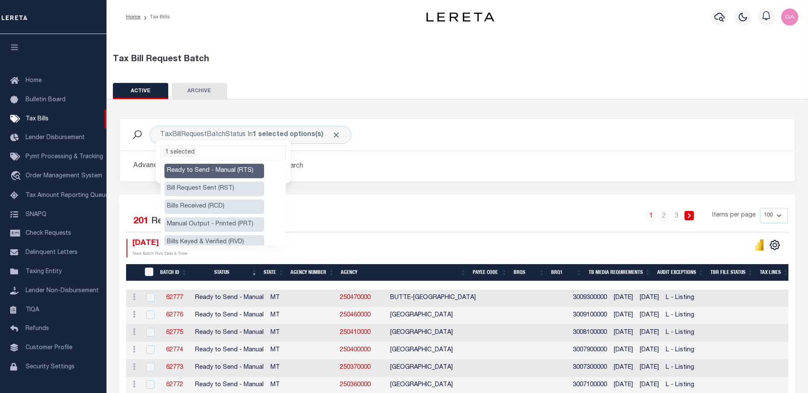
click at [213, 227] on li "Manual Output - Printed (PRT)" at bounding box center [214, 225] width 100 height 14
click at [201, 169] on li "Ready to Send - Manual (RTS)" at bounding box center [214, 171] width 100 height 14
select select "PRT"
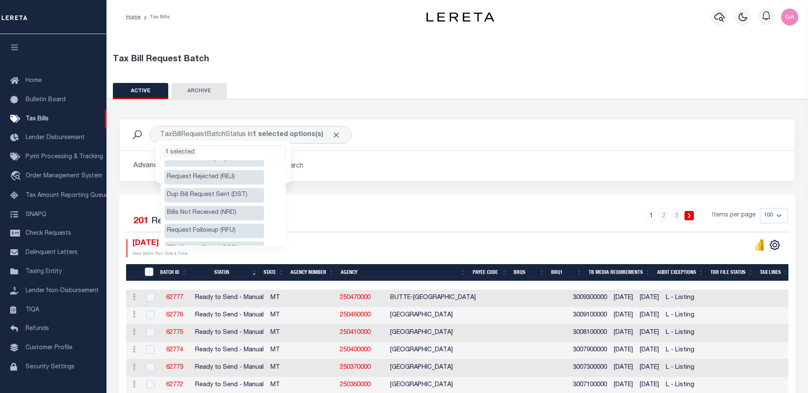
scroll to position [168, 0]
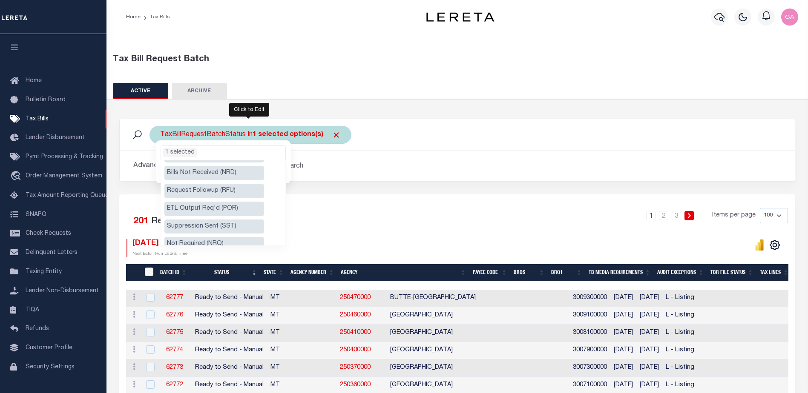
click at [321, 133] on div "TaxBillRequestBatchStatus In 1 selected options(s) Ready to Send - Manual (RTS)…" at bounding box center [250, 135] width 202 height 18
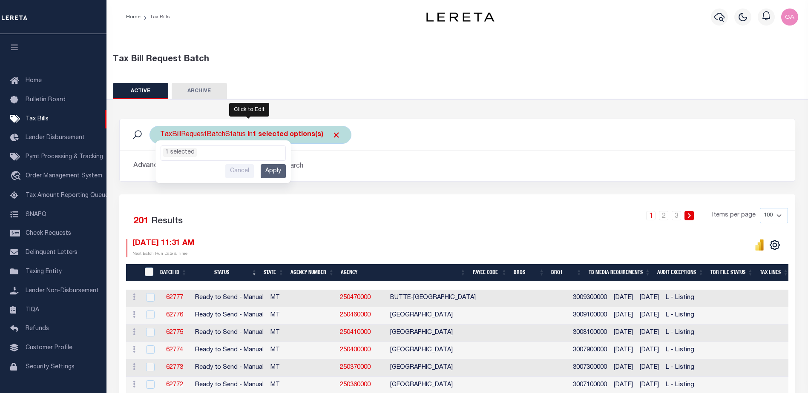
click at [270, 169] on input "Apply" at bounding box center [273, 171] width 25 height 14
click at [257, 135] on b "1 selected options(s)" at bounding box center [287, 135] width 71 height 7
click at [219, 151] on ul "1 selected" at bounding box center [223, 151] width 124 height 11
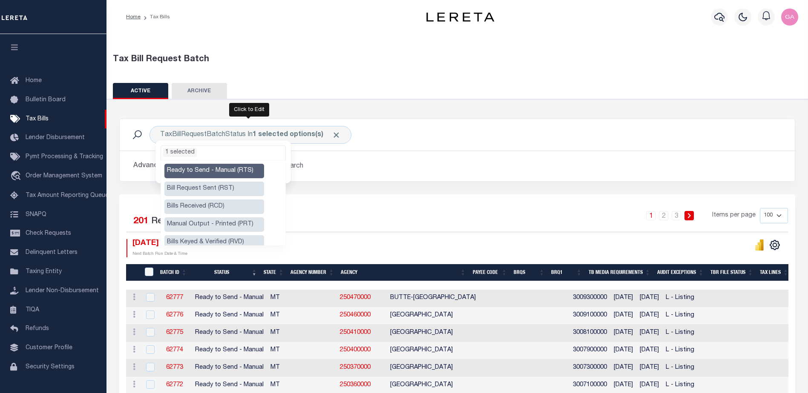
click at [211, 172] on li "Ready to Send - Manual (RTS)" at bounding box center [214, 171] width 100 height 14
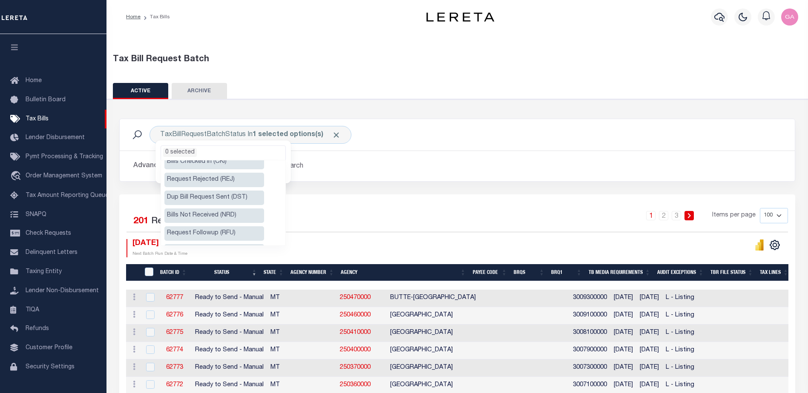
scroll to position [40, 0]
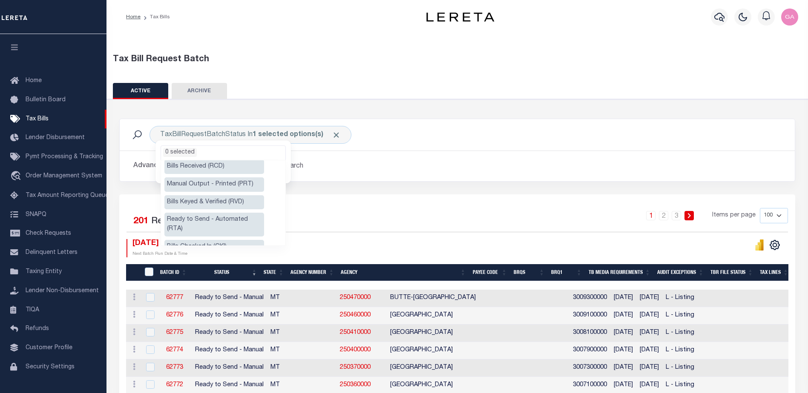
click at [214, 184] on li "Manual Output - Printed (PRT)" at bounding box center [214, 185] width 100 height 14
select select "PRT"
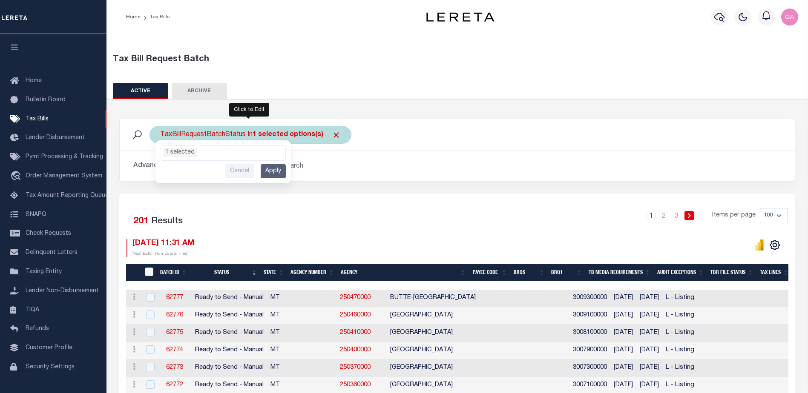
click at [258, 135] on b "1 selected options(s)" at bounding box center [287, 135] width 71 height 7
click at [270, 169] on input "Apply" at bounding box center [273, 171] width 25 height 14
click at [255, 134] on b "1 selected options(s)" at bounding box center [287, 135] width 71 height 7
click at [212, 150] on ul "1 selected" at bounding box center [223, 151] width 124 height 11
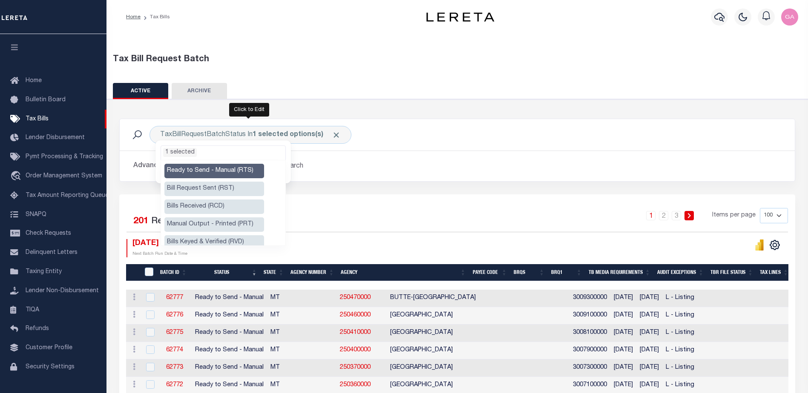
click at [217, 172] on li "Ready to Send - Manual (RTS)" at bounding box center [214, 171] width 100 height 14
click at [216, 222] on li "Manual Output - Printed (PRT)" at bounding box center [214, 225] width 100 height 14
click at [215, 170] on li "Ready to Send - Manual (RTS)" at bounding box center [214, 171] width 100 height 14
select select "PRT"
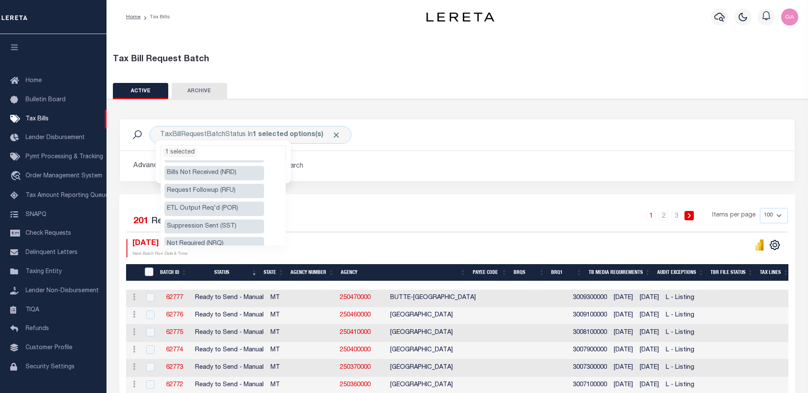
scroll to position [0, 0]
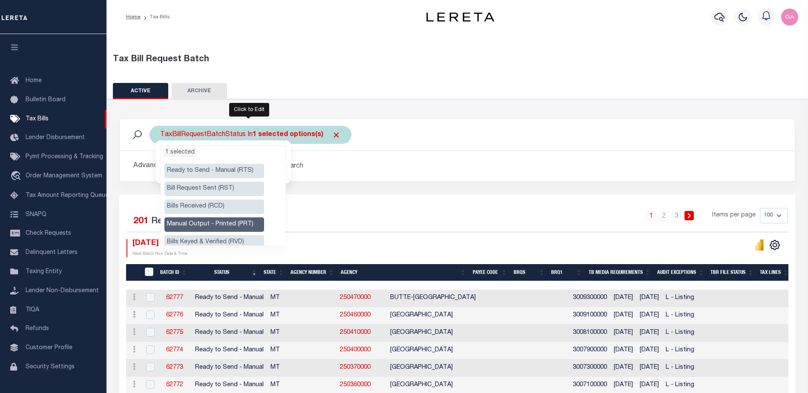
click at [181, 152] on li "1 selected" at bounding box center [180, 152] width 34 height 9
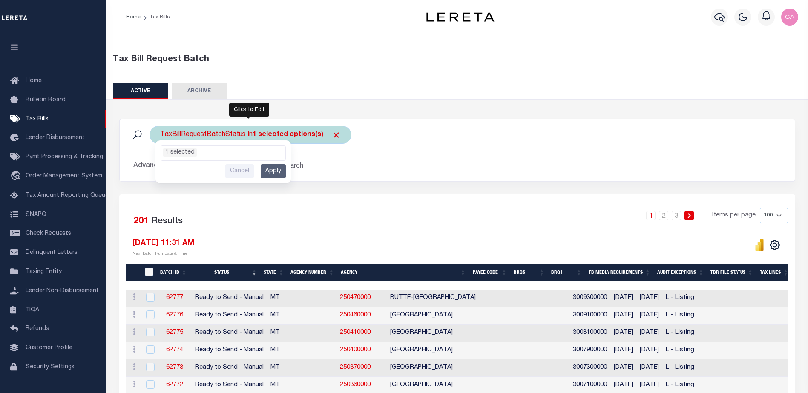
click at [272, 169] on input "Apply" at bounding box center [273, 171] width 25 height 14
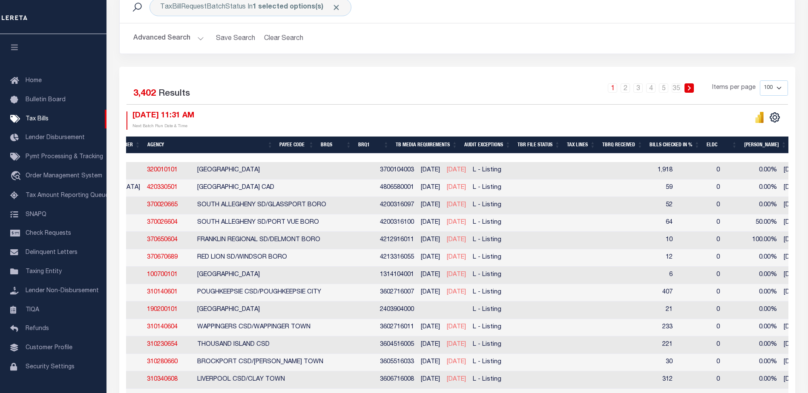
scroll to position [0, 80]
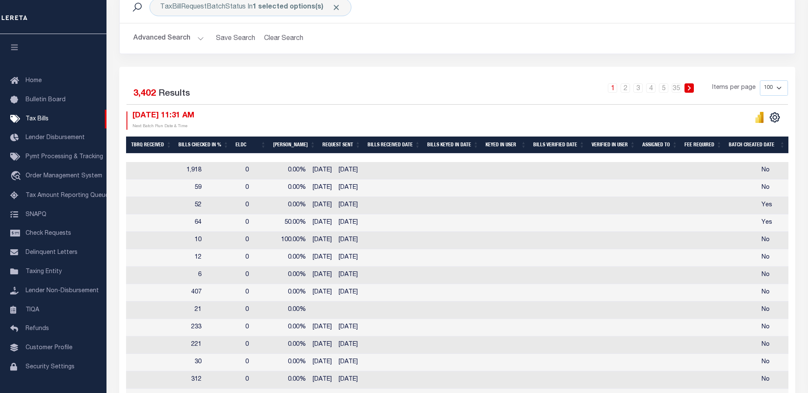
click at [752, 143] on th "Batch Created Date" at bounding box center [756, 145] width 63 height 17
click at [745, 140] on th "Batch Created Date" at bounding box center [756, 145] width 63 height 17
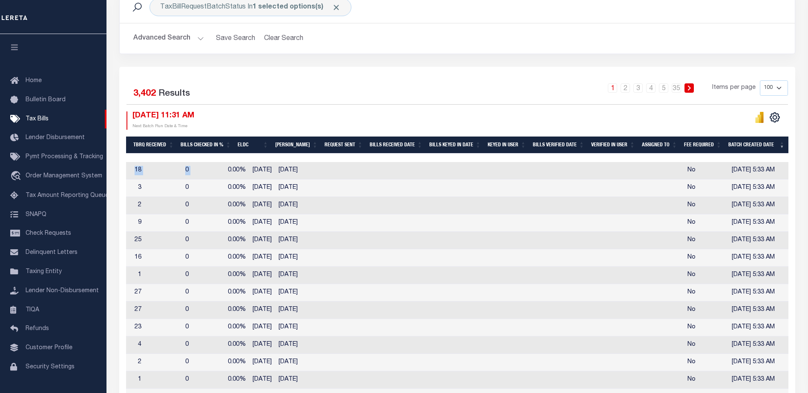
drag, startPoint x: 734, startPoint y: 156, endPoint x: 271, endPoint y: 163, distance: 462.8
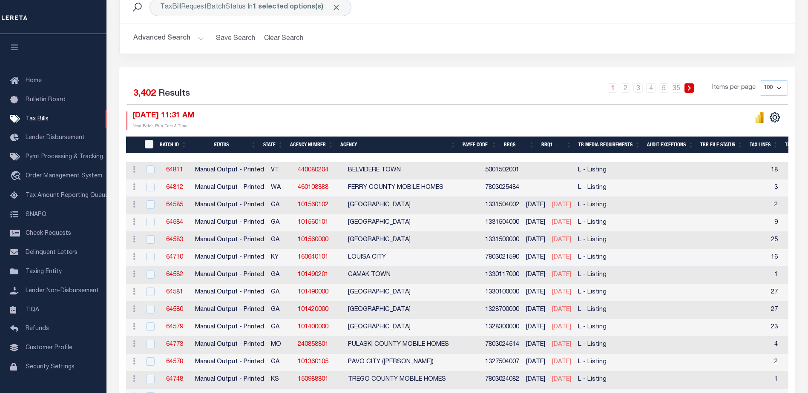
click at [399, 93] on div "1 2 3 4 5 … 35 Items per page 100 200 500 1000" at bounding box center [541, 91] width 493 height 22
